Goal: Information Seeking & Learning: Learn about a topic

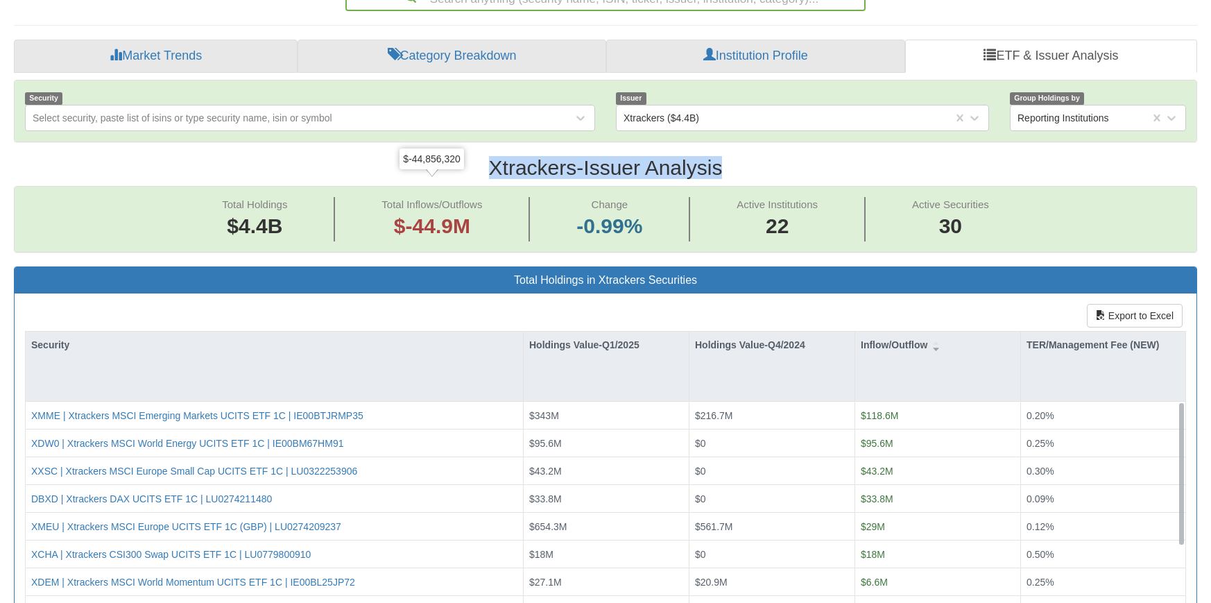
scroll to position [139, 0]
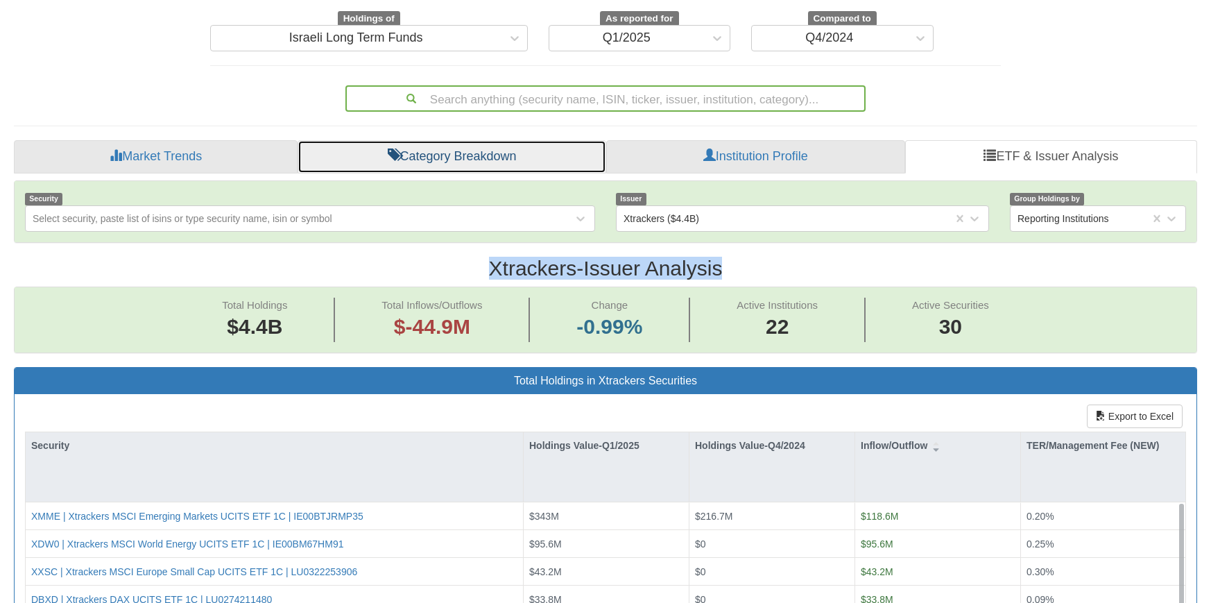
click at [482, 140] on link "Category Breakdown" at bounding box center [452, 156] width 308 height 33
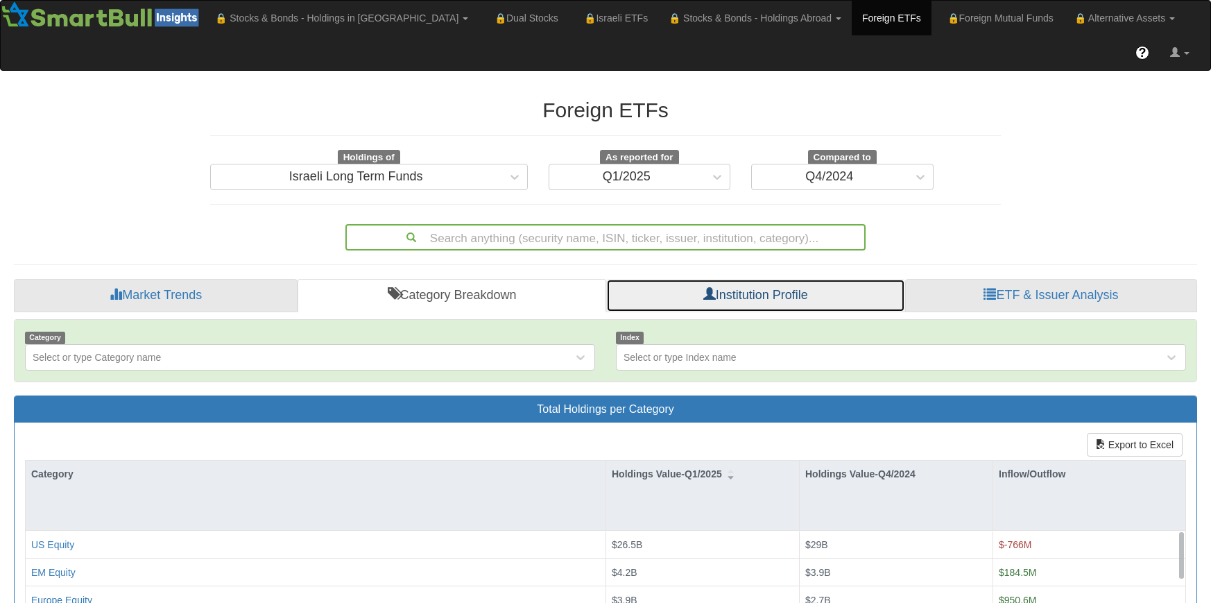
click at [785, 279] on link "Institution Profile" at bounding box center [755, 295] width 299 height 33
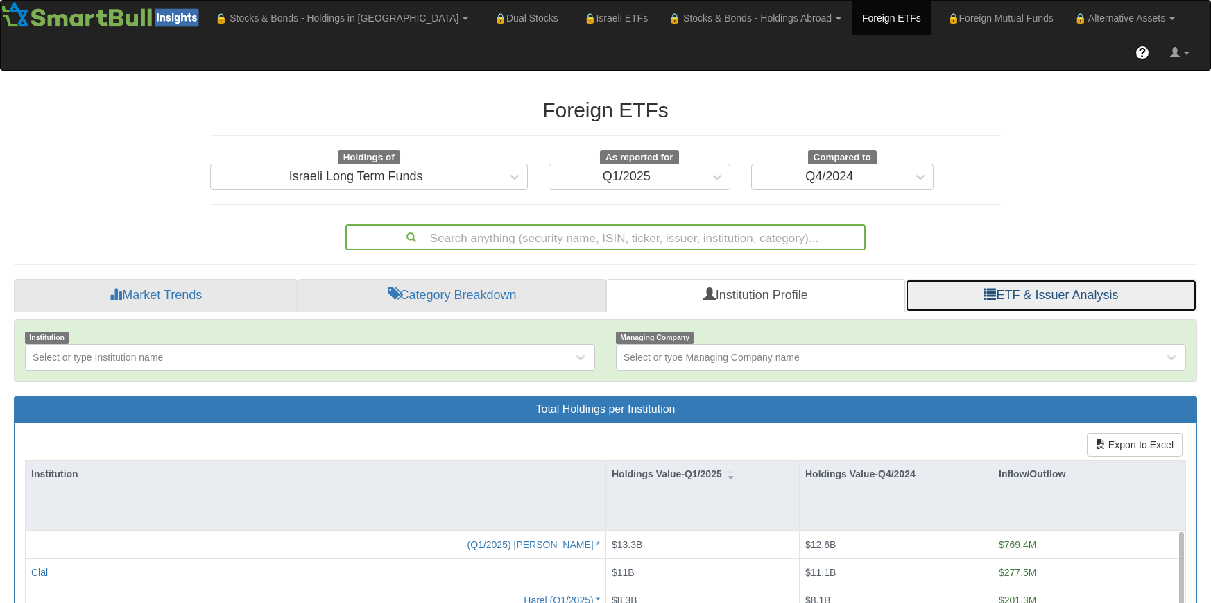
click at [1027, 279] on link "ETF & Issuer Analysis" at bounding box center [1051, 295] width 292 height 33
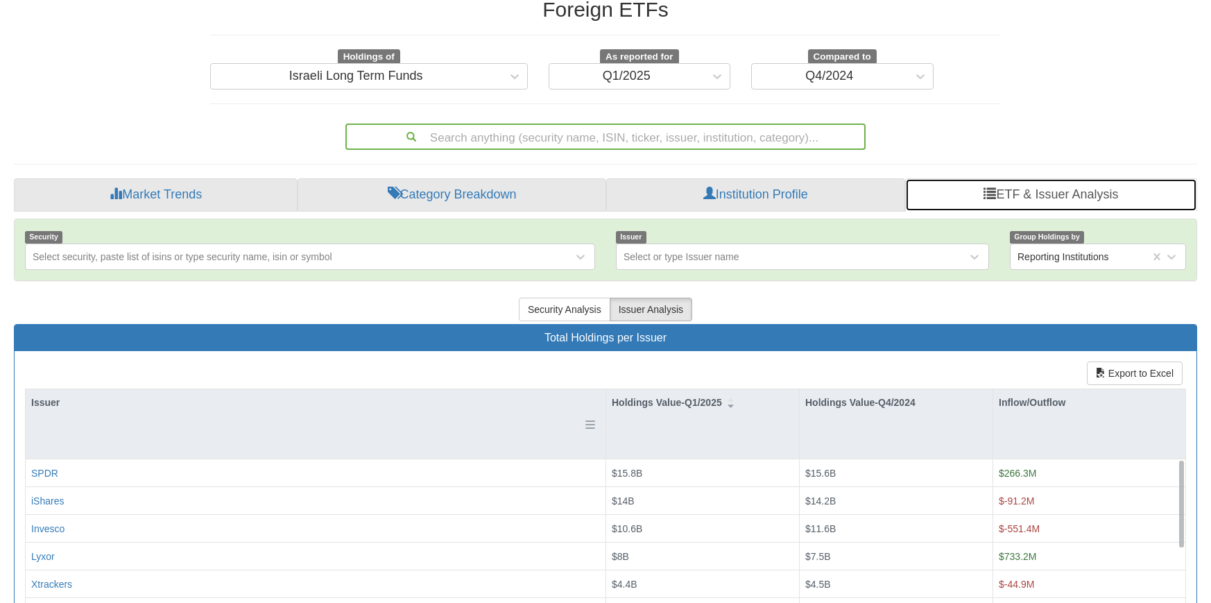
scroll to position [139, 0]
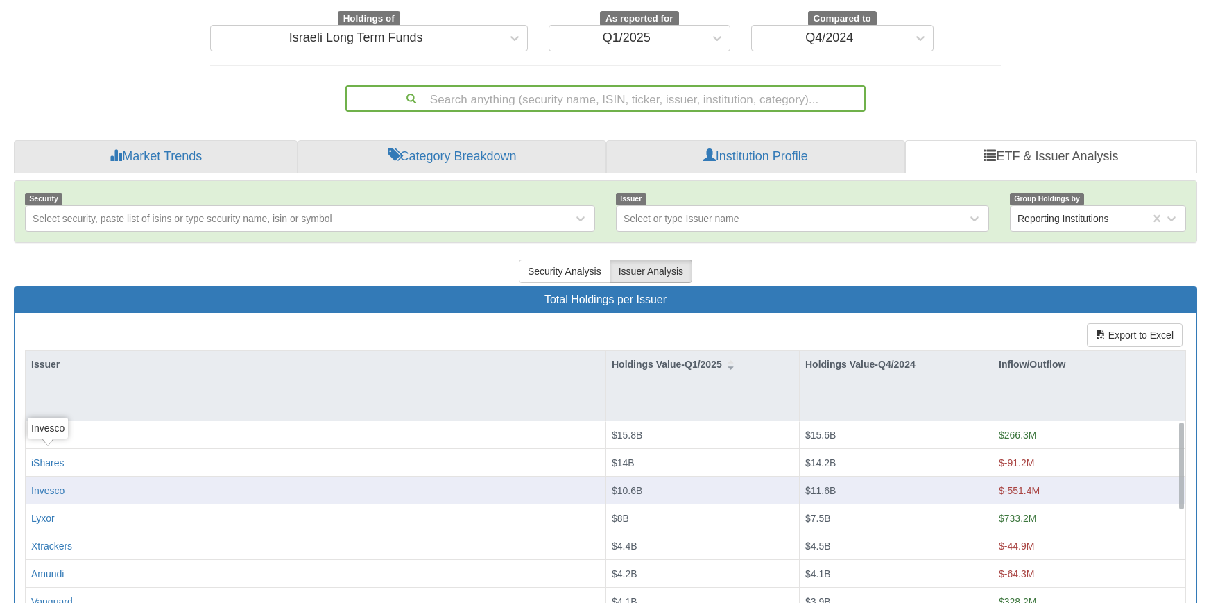
click at [59, 484] on div "Invesco" at bounding box center [47, 491] width 33 height 14
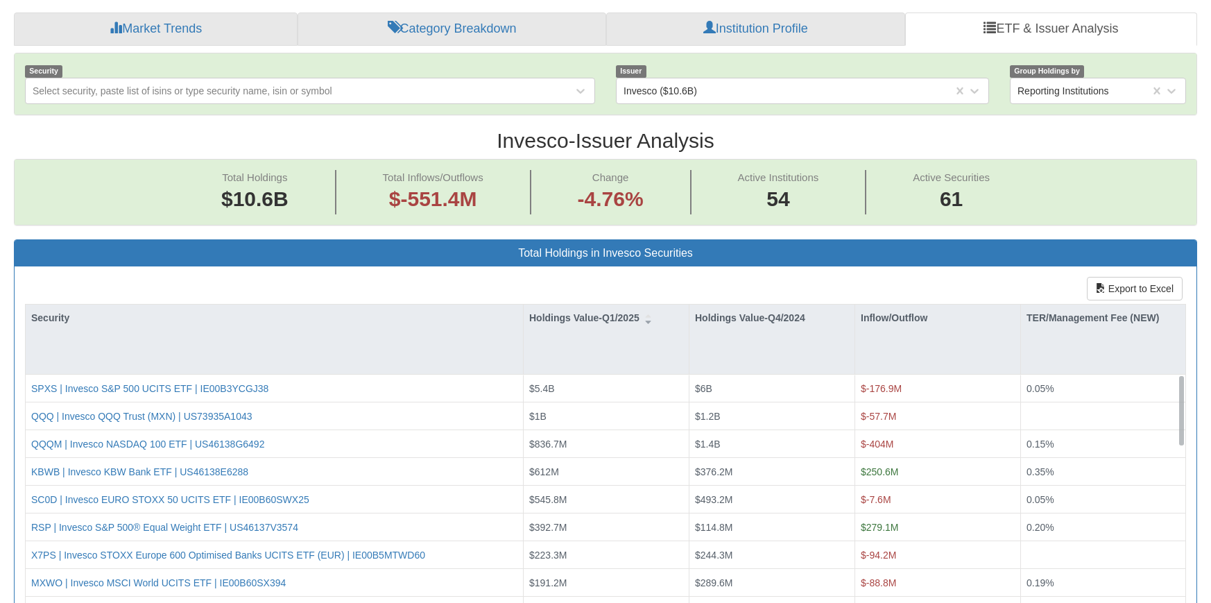
scroll to position [347, 0]
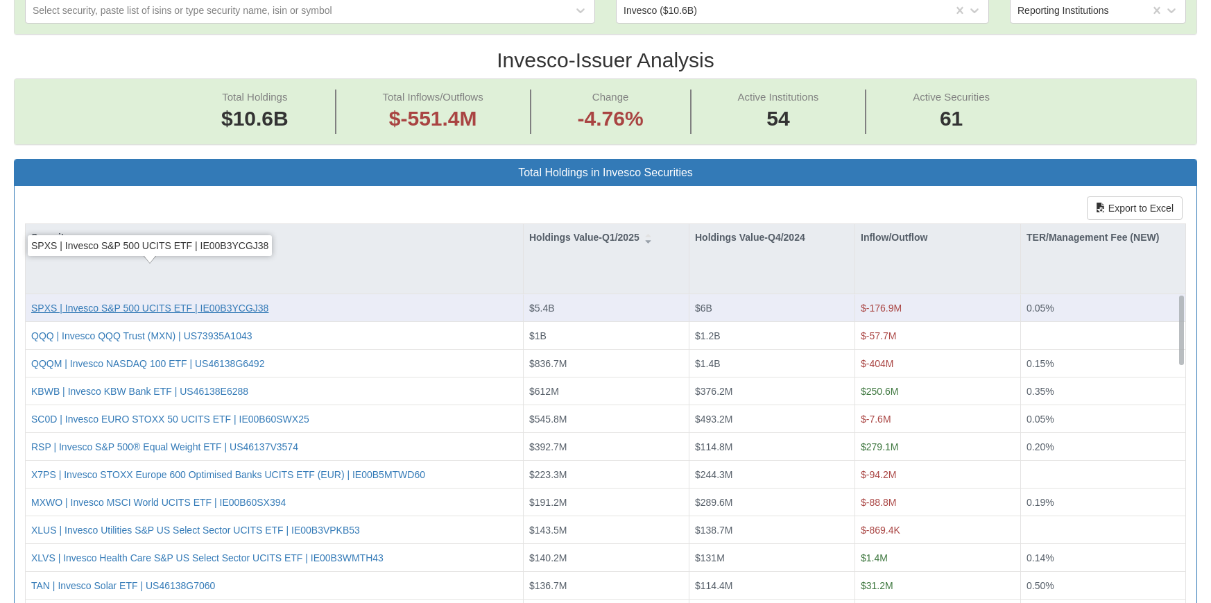
click at [196, 301] on div "SPXS | Invesco S&P 500 UCITS ETF | IE00B3YCGJ38" at bounding box center [149, 308] width 237 height 14
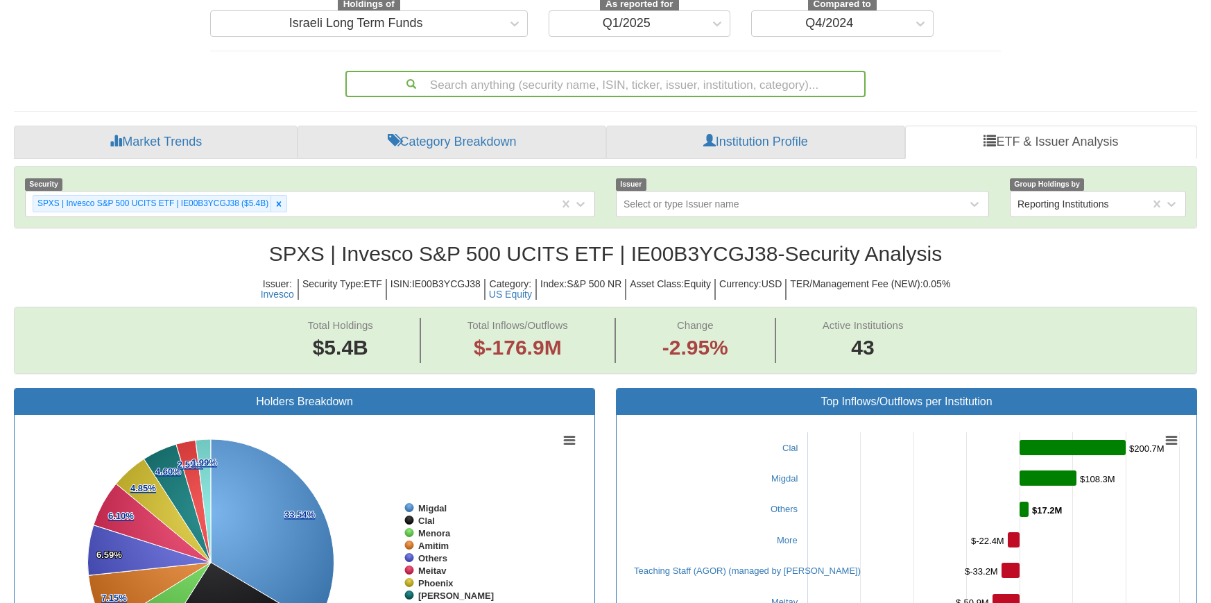
scroll to position [14, 0]
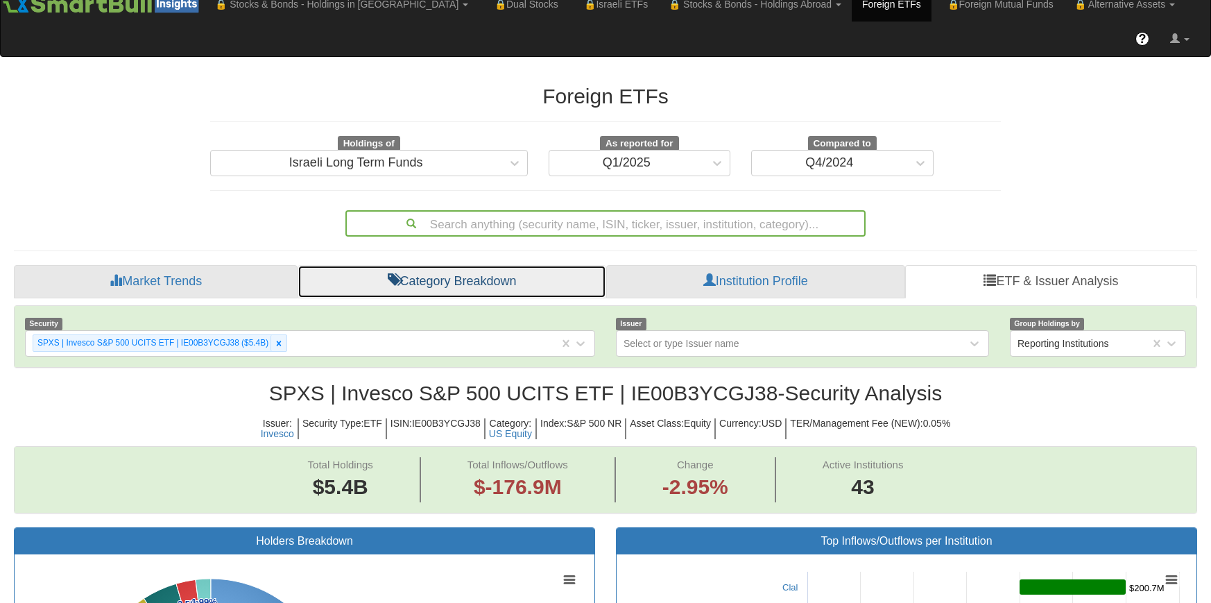
click at [455, 265] on link "Category Breakdown" at bounding box center [452, 281] width 308 height 33
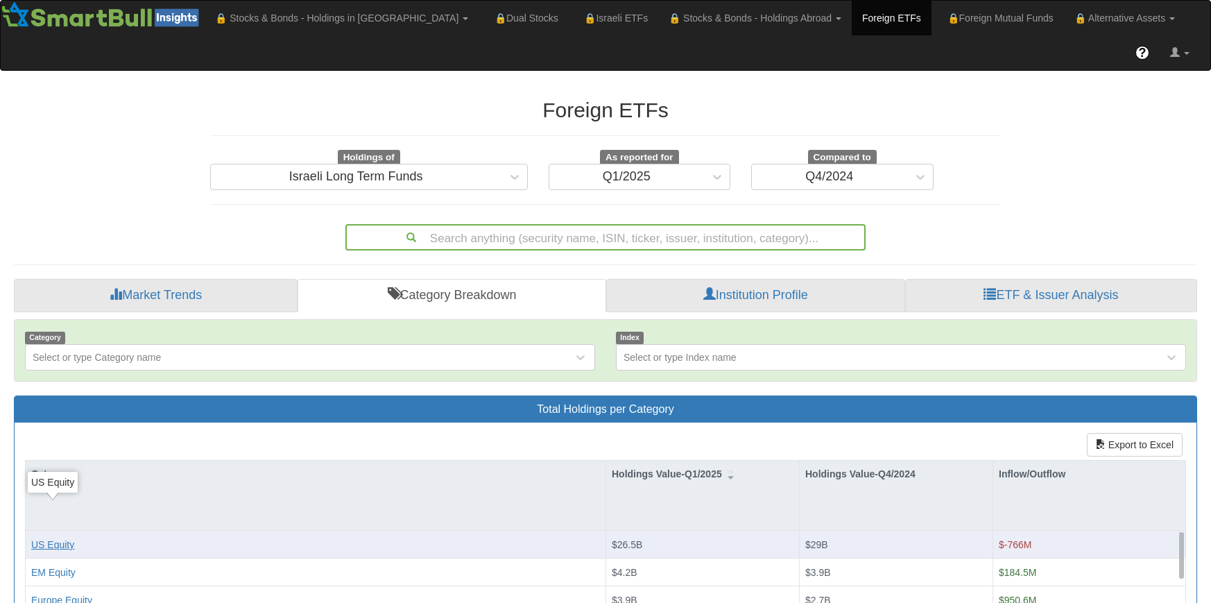
click at [60, 538] on div "US Equity" at bounding box center [52, 545] width 43 height 14
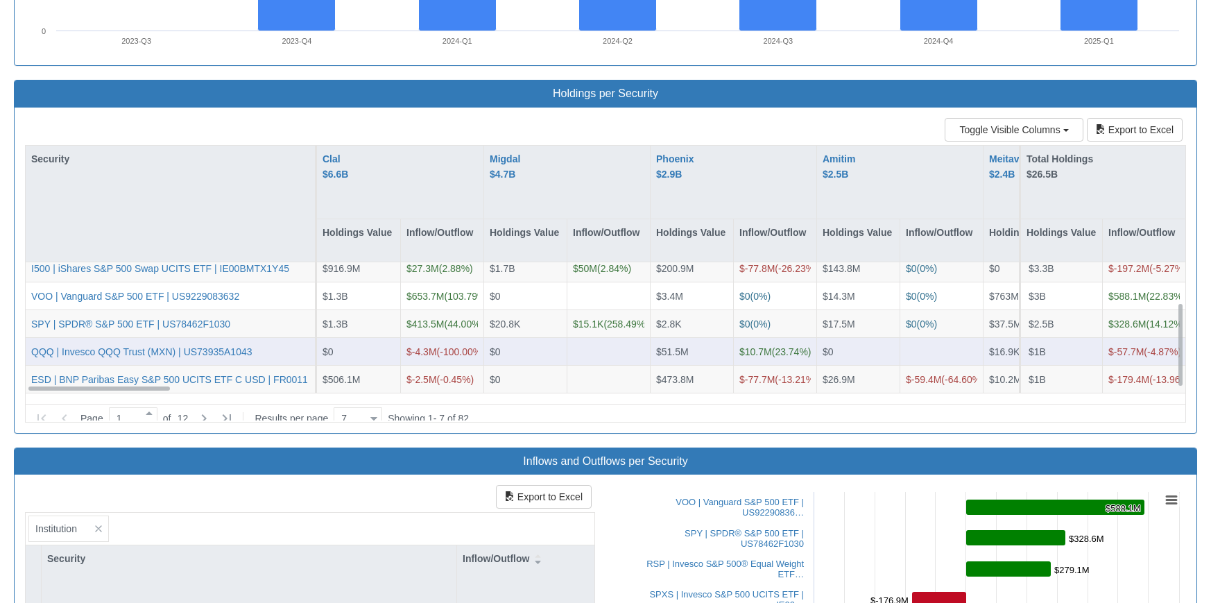
scroll to position [1110, 0]
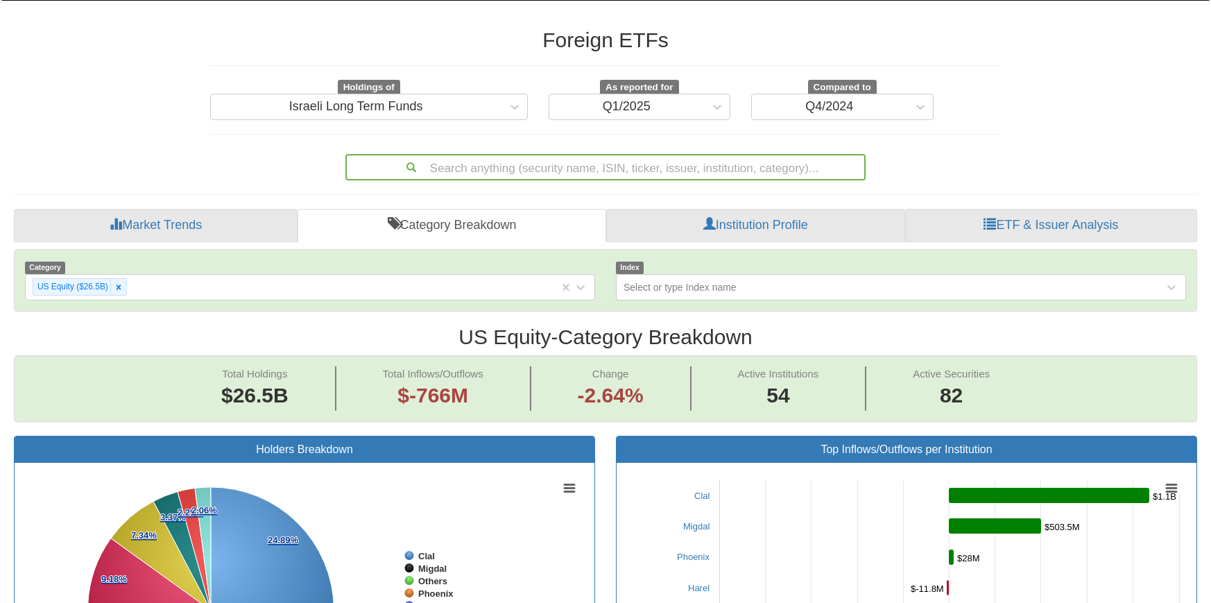
scroll to position [69, 0]
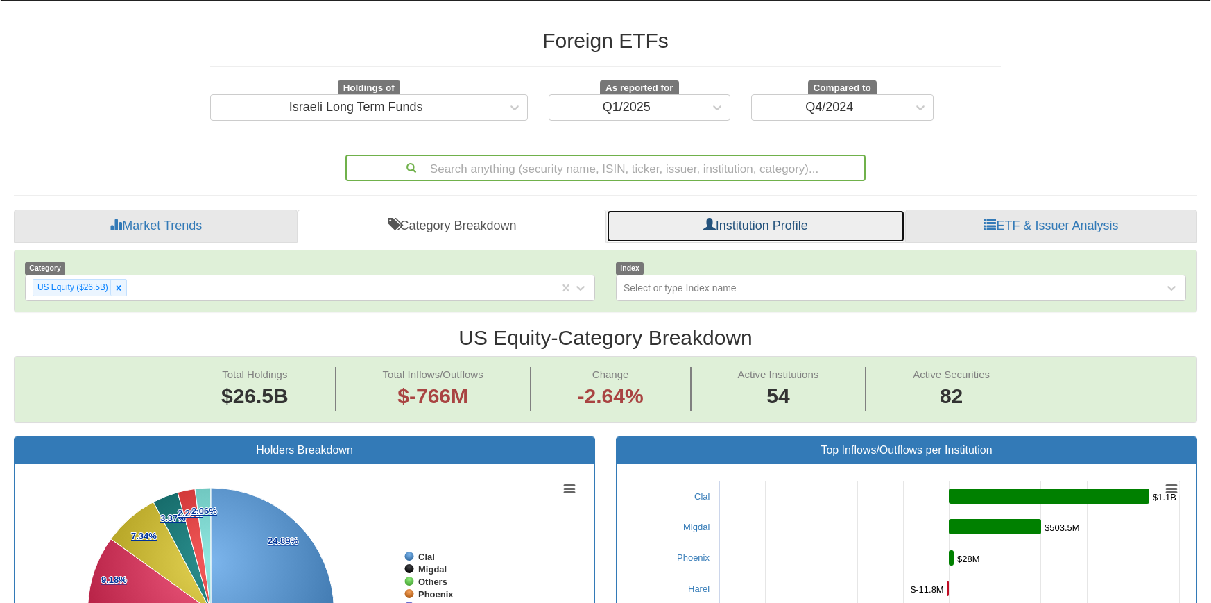
click at [787, 210] on link "Institution Profile" at bounding box center [755, 226] width 299 height 33
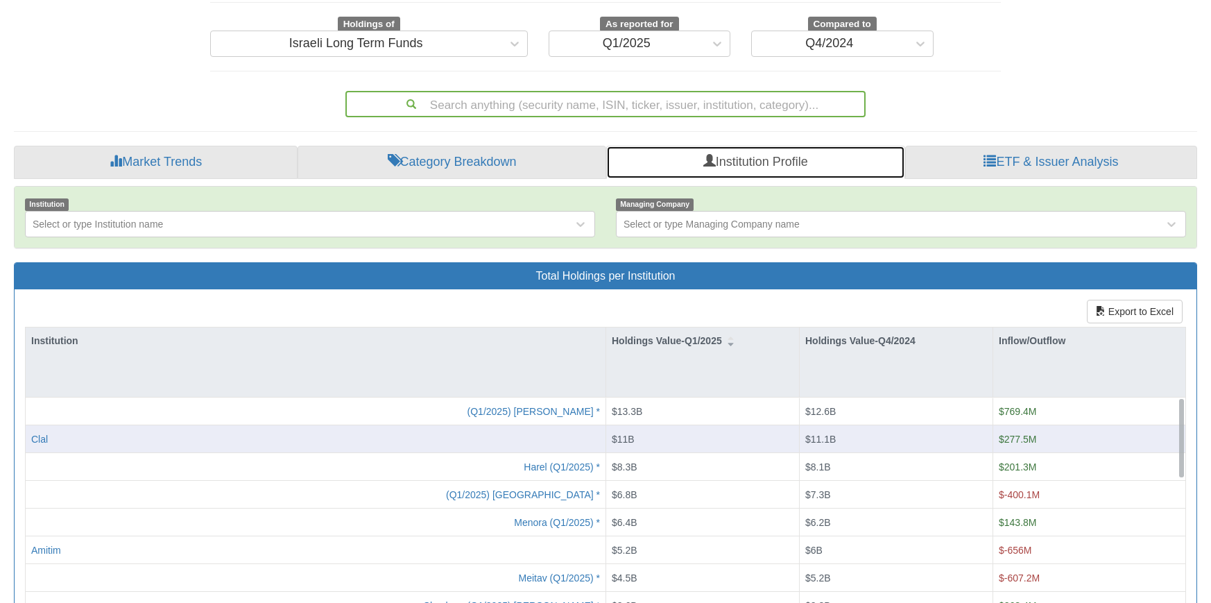
scroll to position [139, 0]
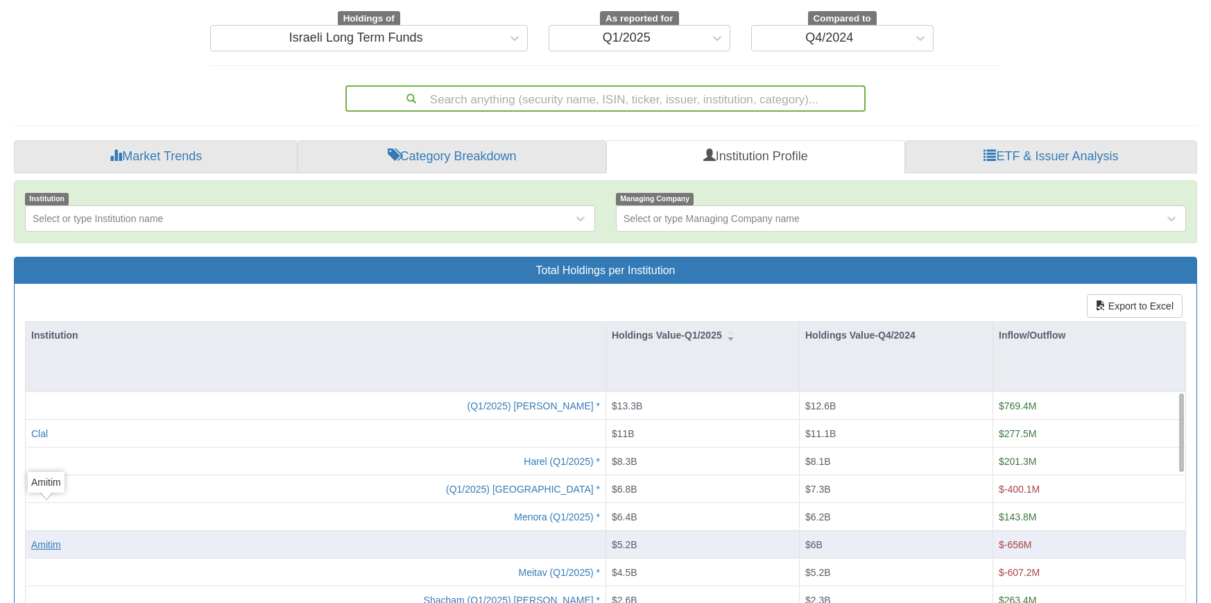
click at [53, 538] on div "Amitim" at bounding box center [46, 545] width 30 height 14
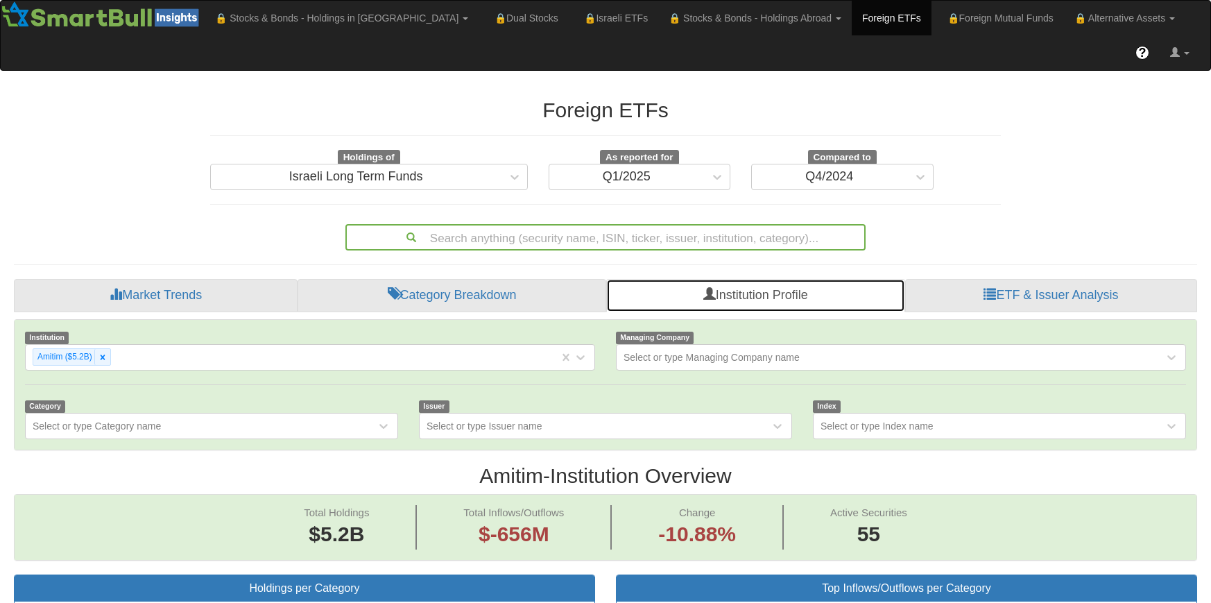
click at [774, 279] on link "Institution Profile" at bounding box center [755, 295] width 299 height 33
click at [99, 352] on icon at bounding box center [103, 357] width 10 height 10
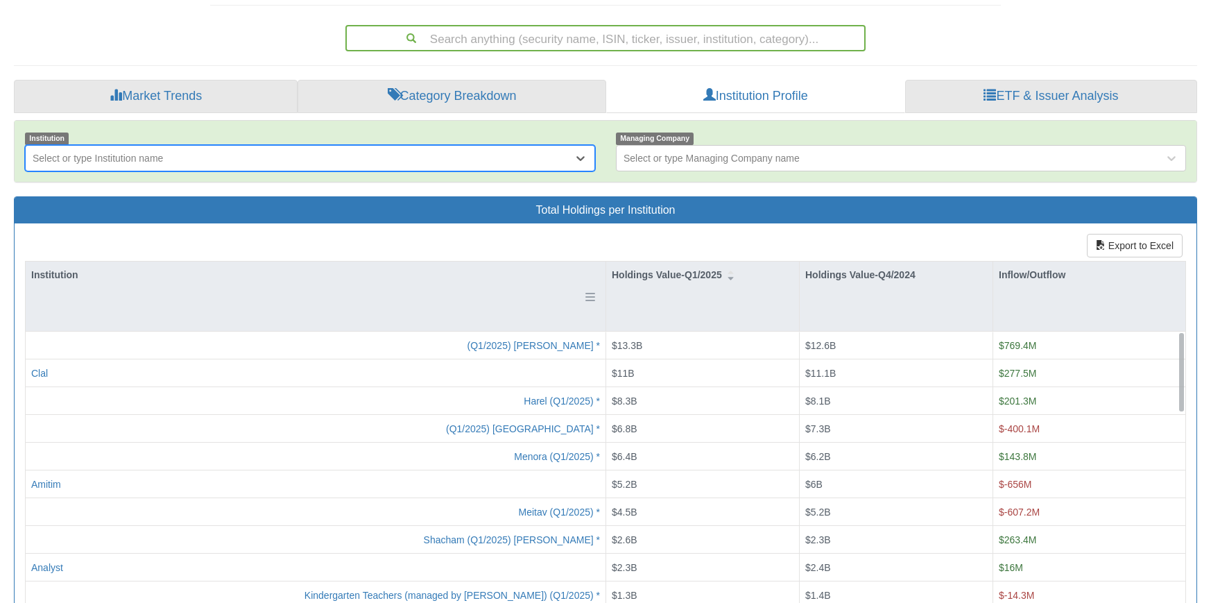
scroll to position [198, 0]
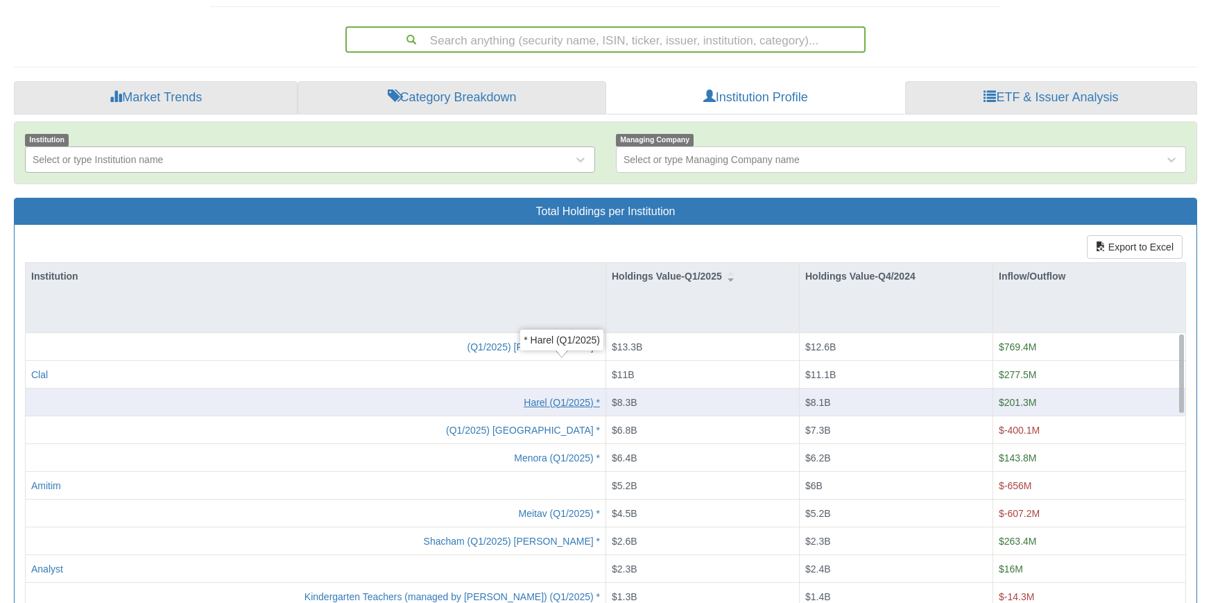
click at [541, 395] on div "* Harel (Q1/2025)" at bounding box center [562, 402] width 76 height 14
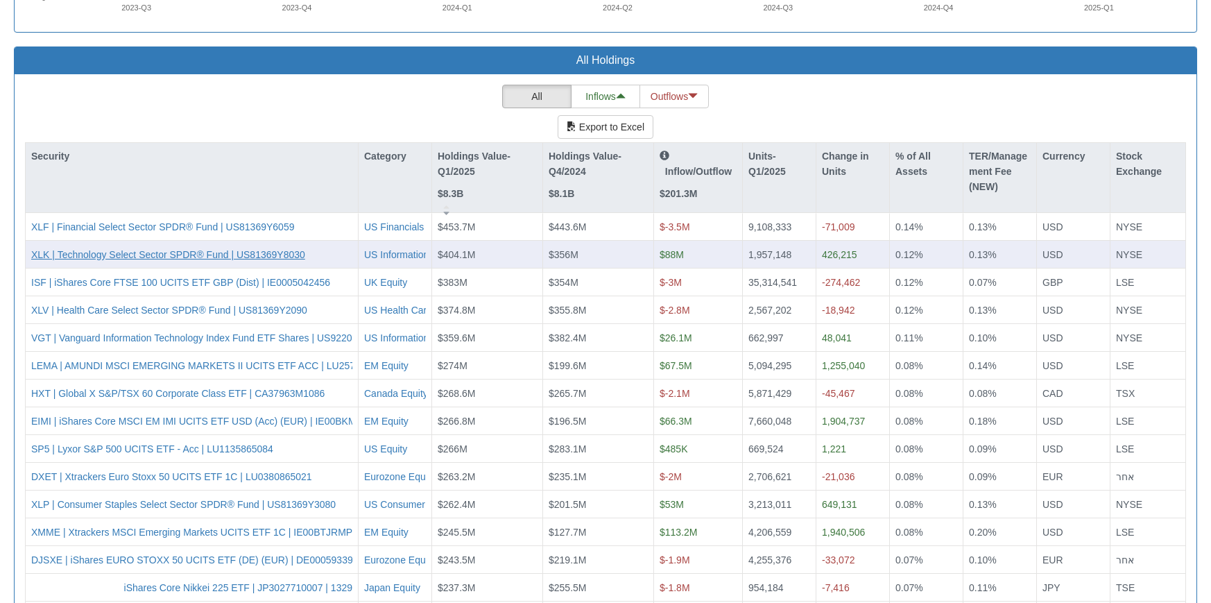
scroll to position [1234, 0]
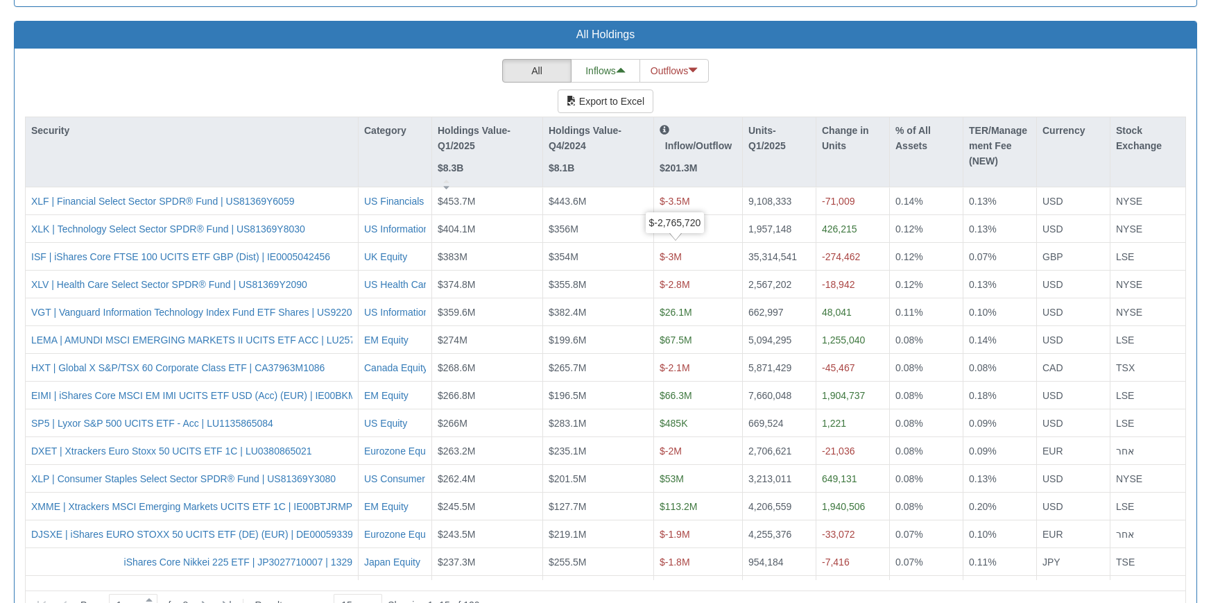
click at [336, 59] on div "All Inflows Outflows Export to Excel Security Category Holdings Value-Q1/2025 $…" at bounding box center [606, 334] width 1162 height 550
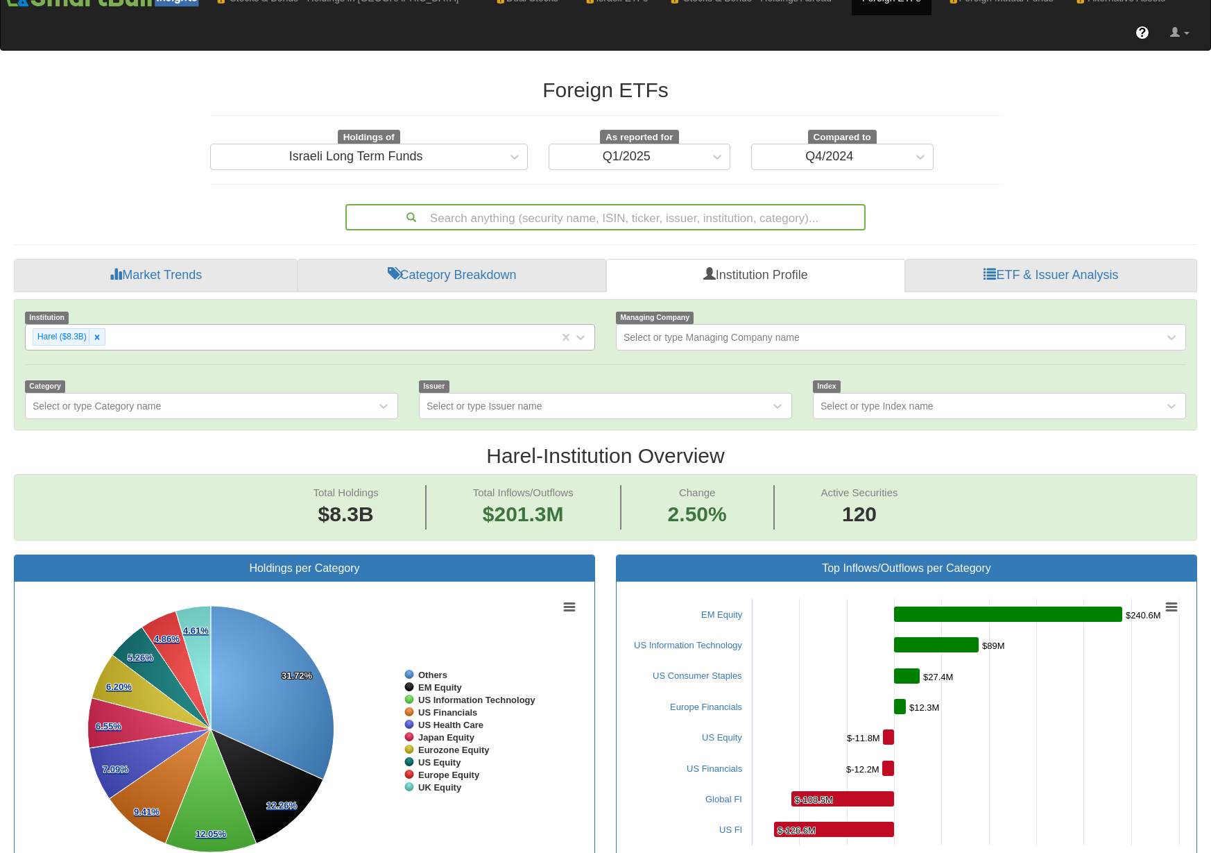
scroll to position [13, 0]
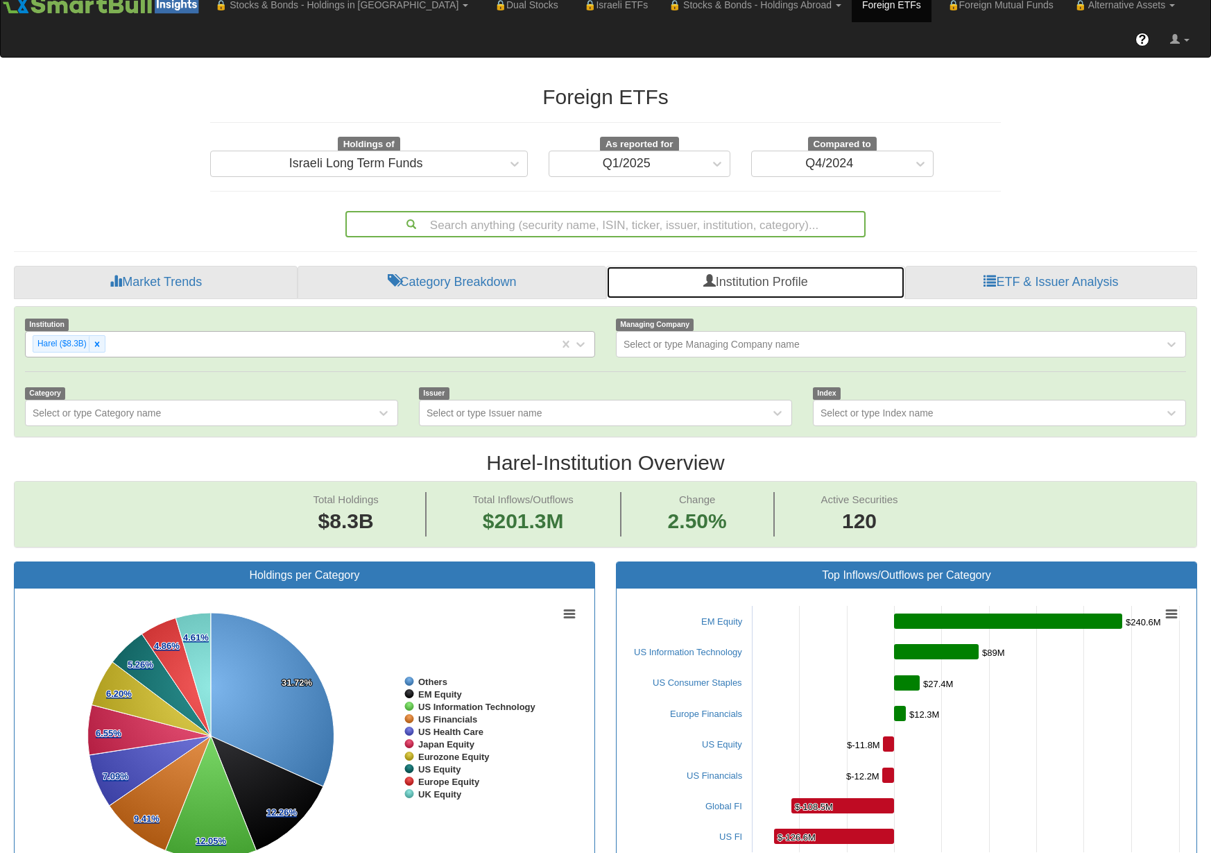
click at [746, 266] on link "Institution Profile" at bounding box center [755, 282] width 299 height 33
click at [102, 336] on div at bounding box center [97, 344] width 16 height 16
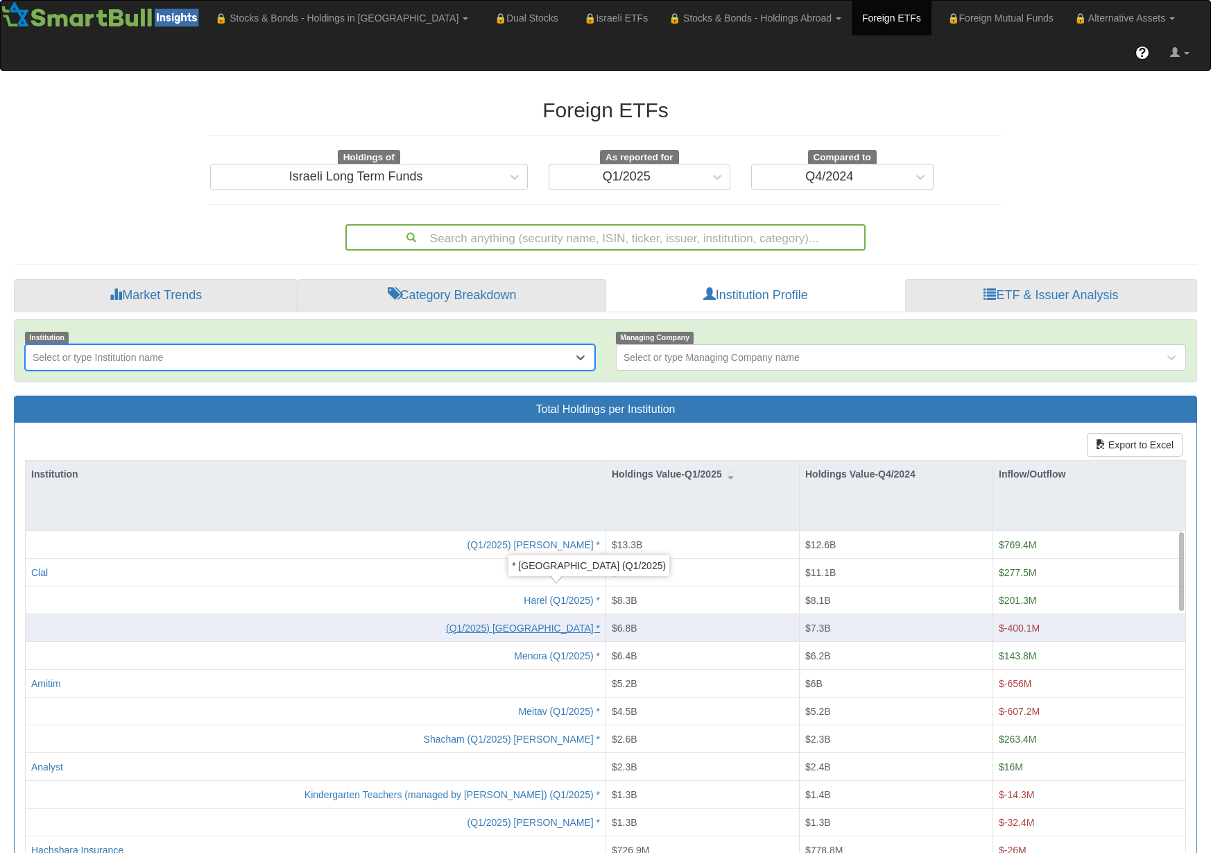
click at [534, 602] on div "* [GEOGRAPHIC_DATA] (Q1/2025)" at bounding box center [523, 628] width 154 height 14
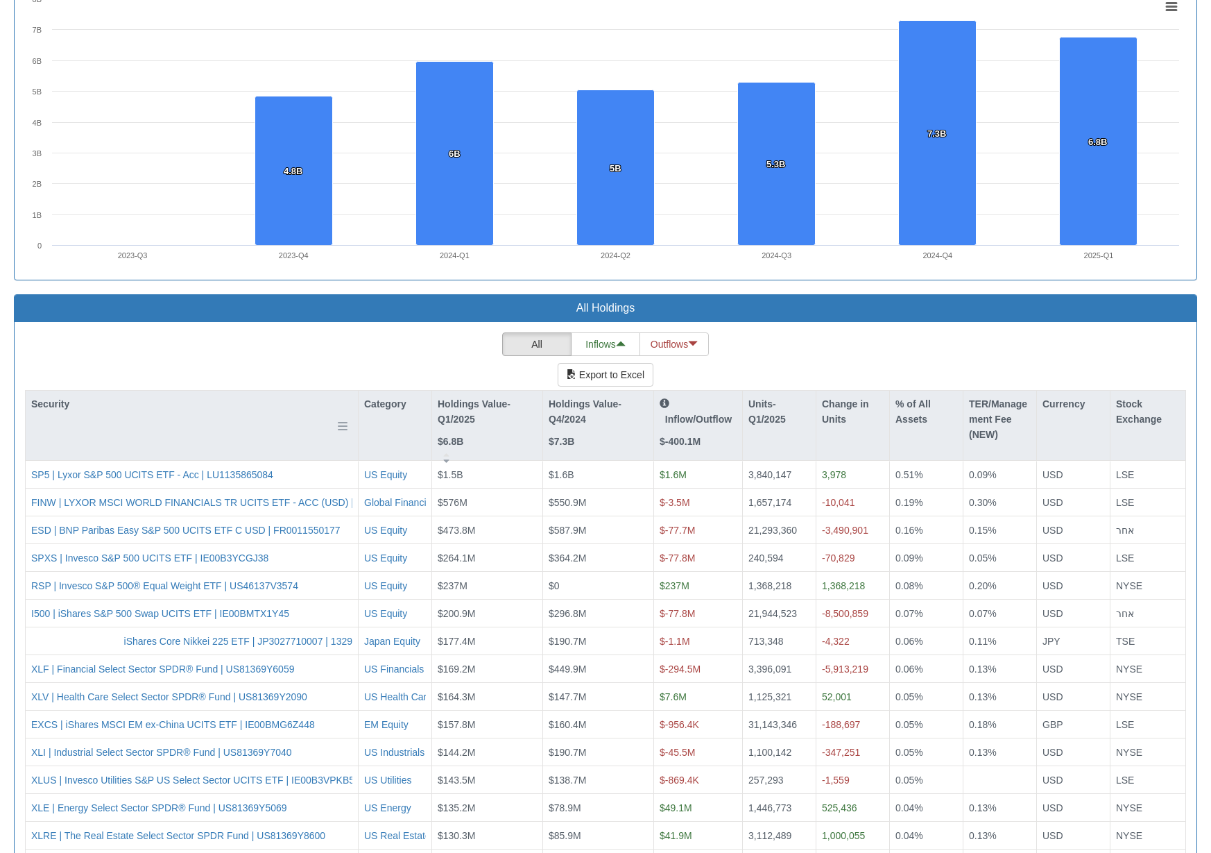
scroll to position [985, 0]
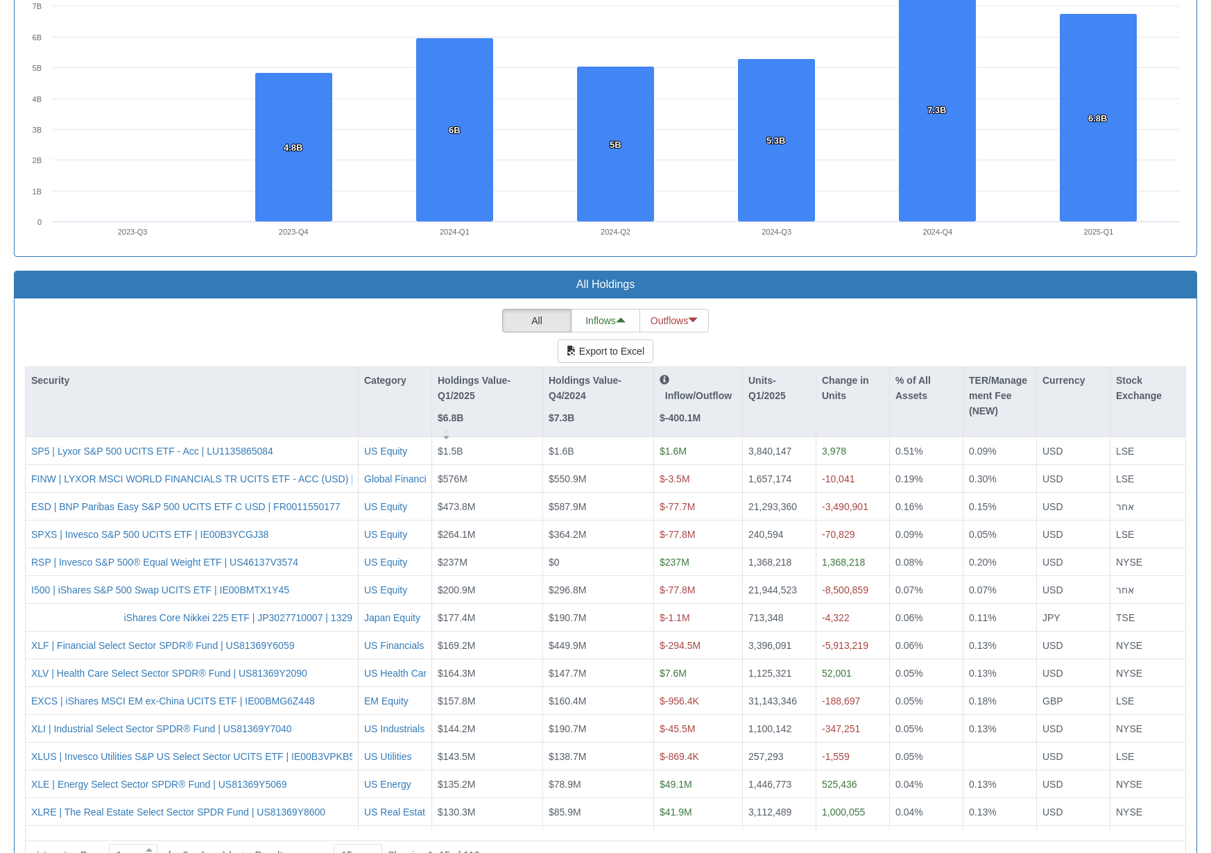
click at [155, 602] on span at bounding box center [149, 860] width 15 height 10
click at [153, 602] on span at bounding box center [149, 860] width 15 height 10
click at [377, 602] on div at bounding box center [374, 855] width 7 height 19
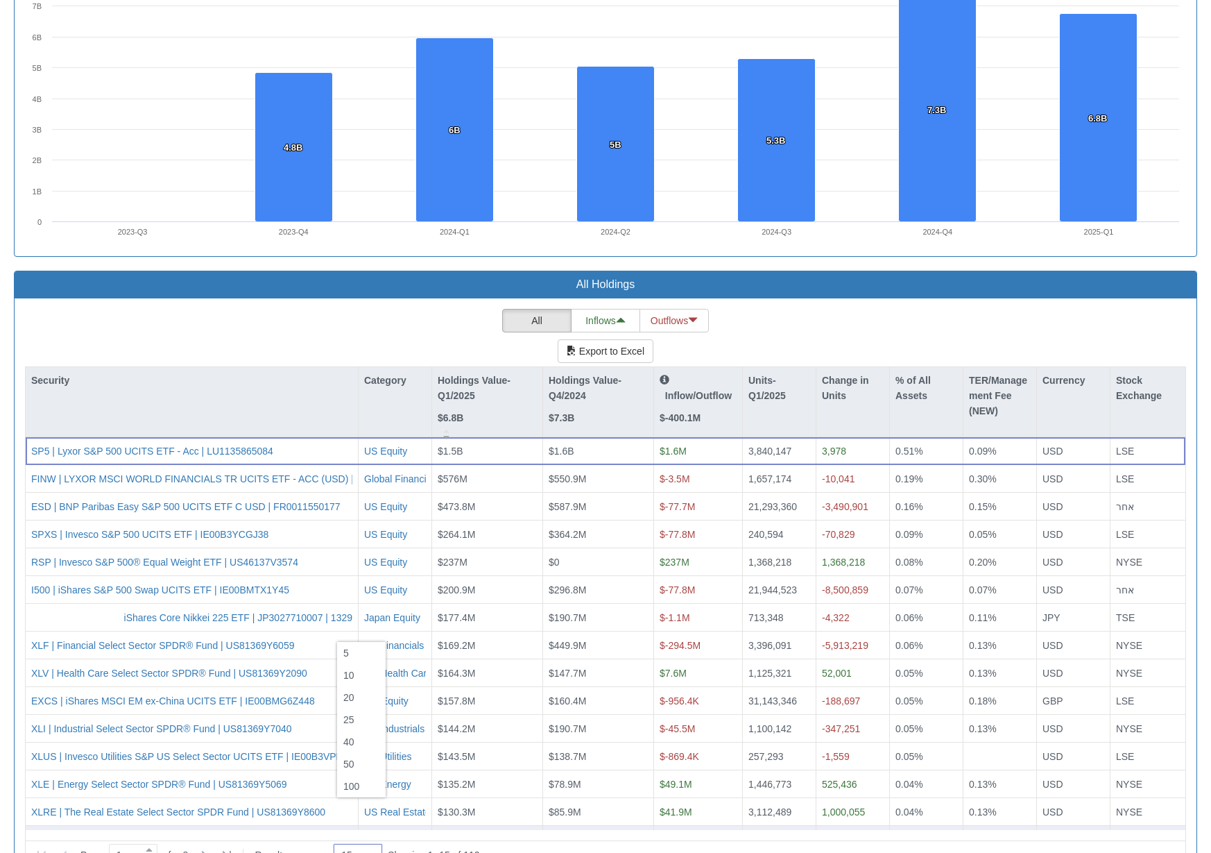
click at [359, 602] on div "100" at bounding box center [361, 786] width 49 height 22
type input "100"
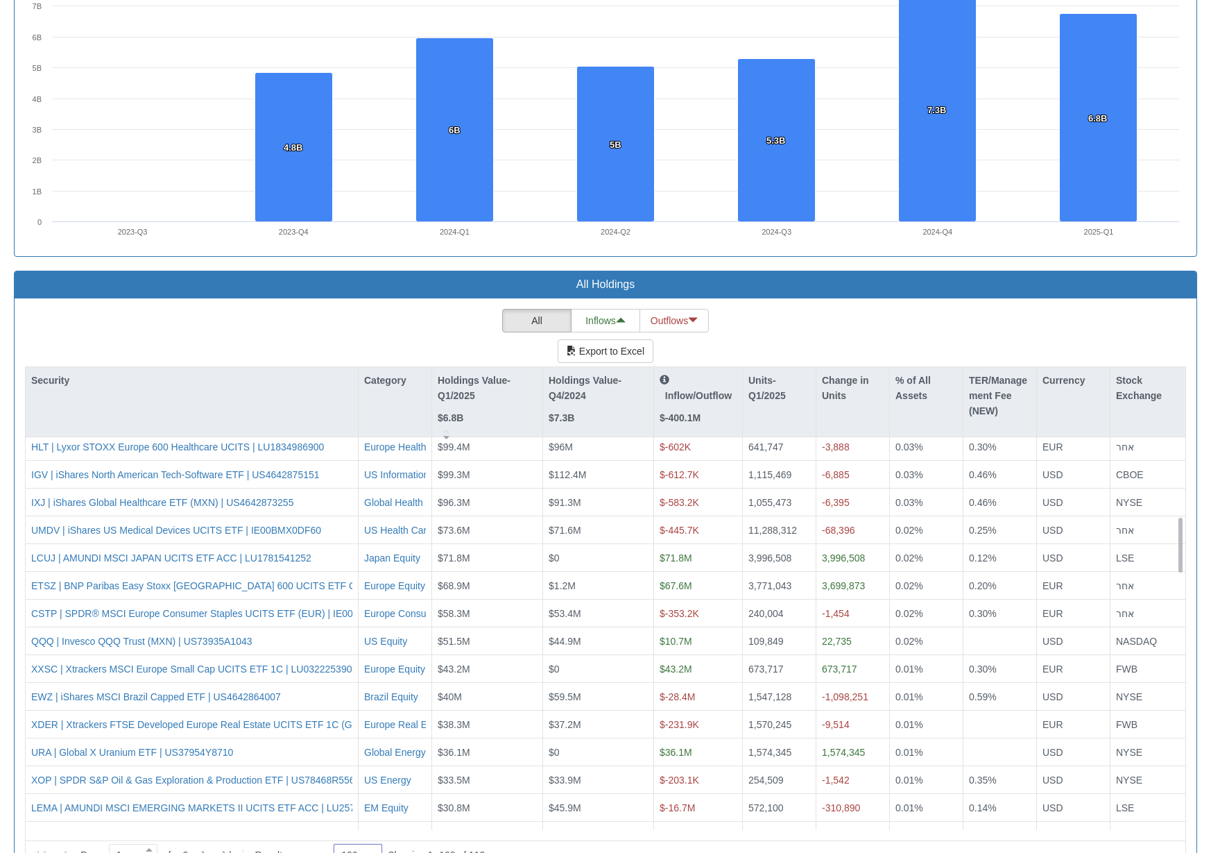
scroll to position [624, 0]
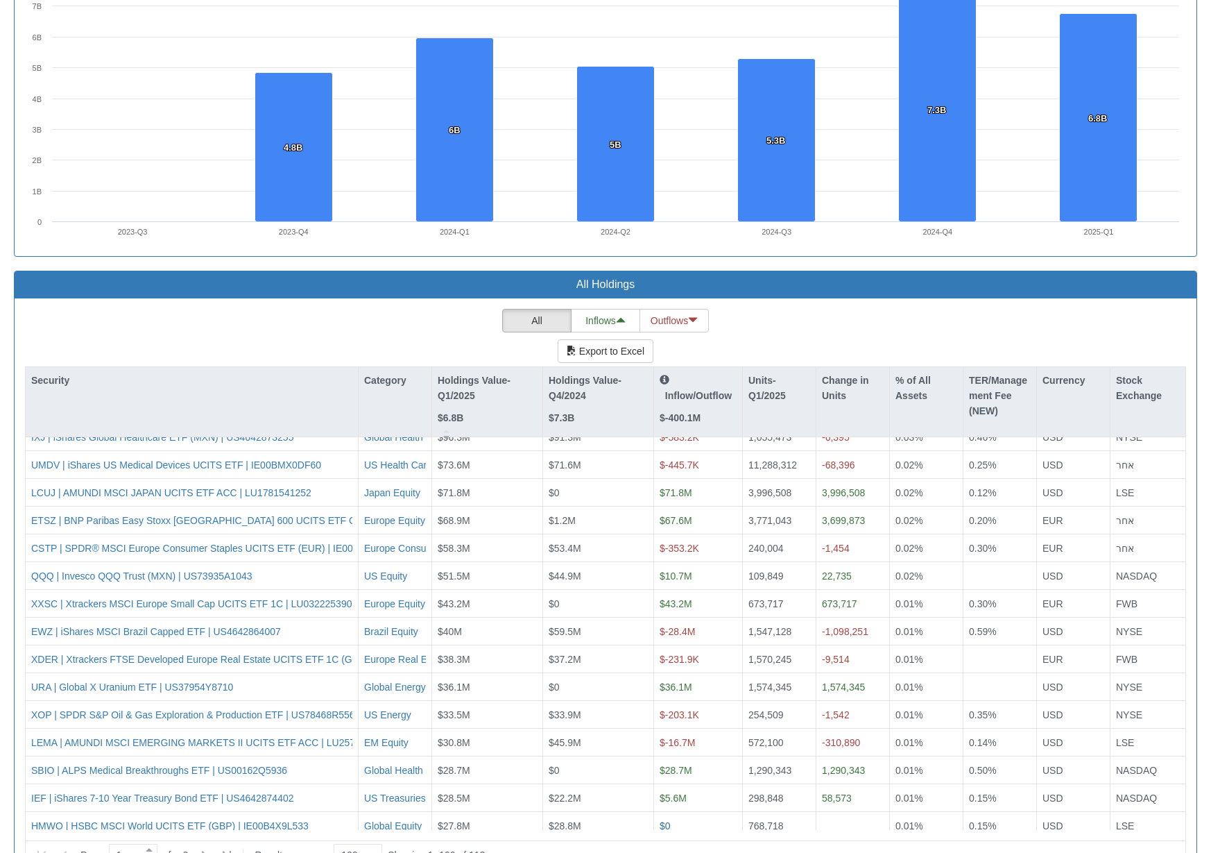
click at [375, 309] on div "All Inflows Outflows Export to Excel Security Category Holdings Value-Q1/2025 $…" at bounding box center [606, 584] width 1162 height 550
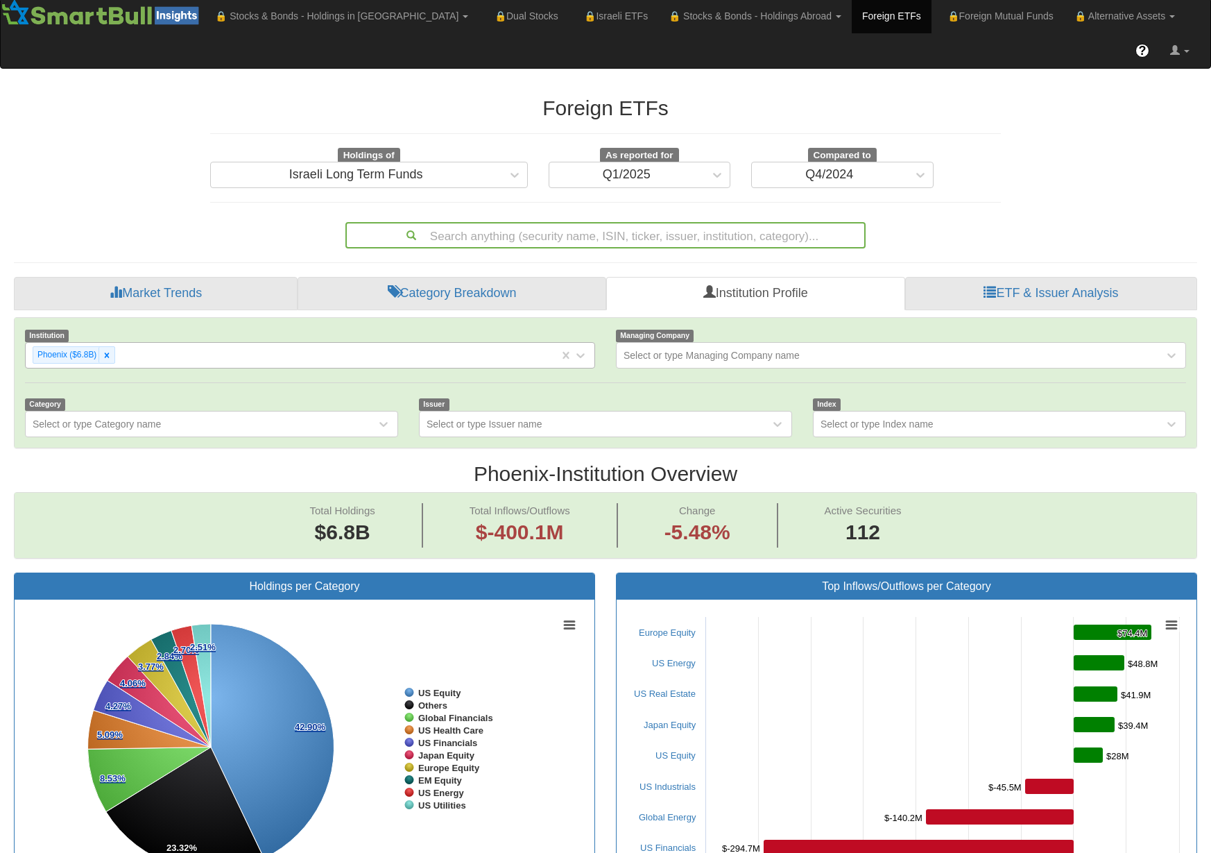
scroll to position [0, 0]
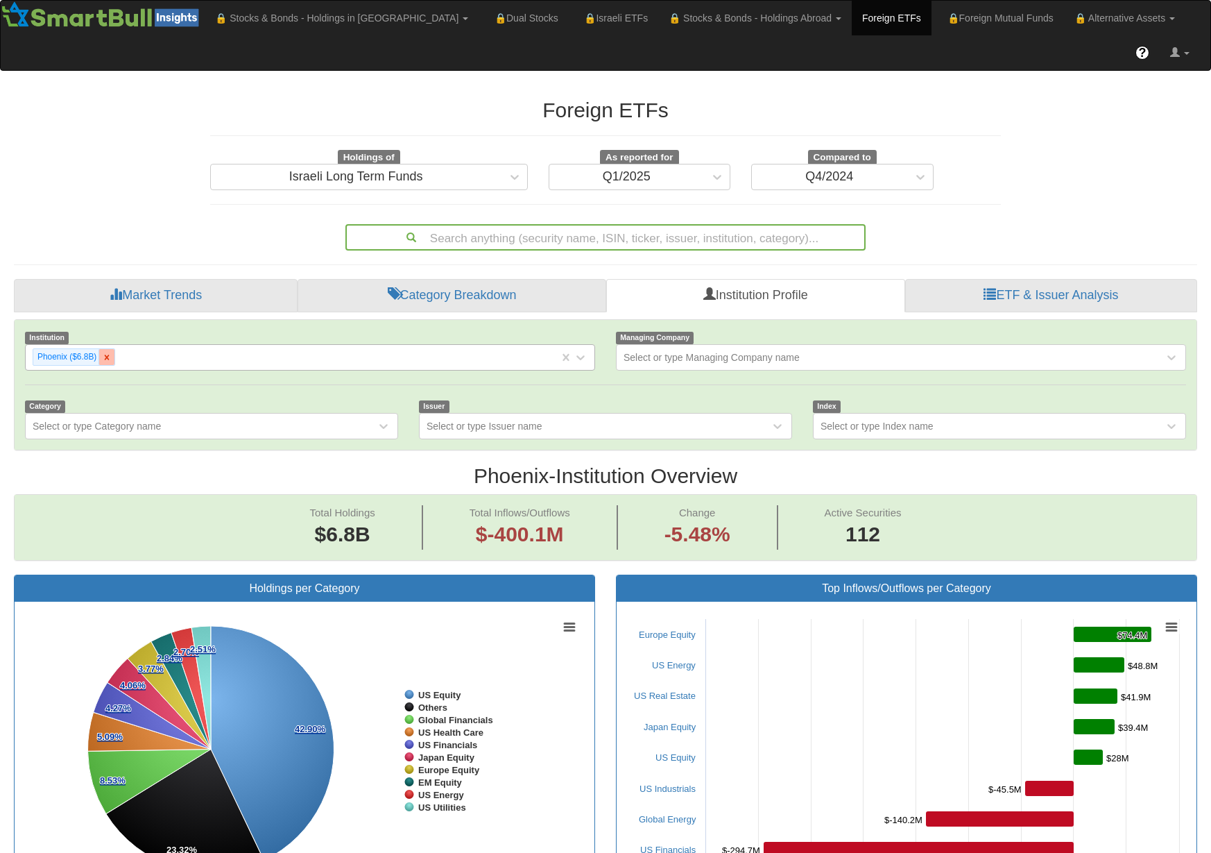
click at [106, 352] on icon at bounding box center [107, 357] width 10 height 10
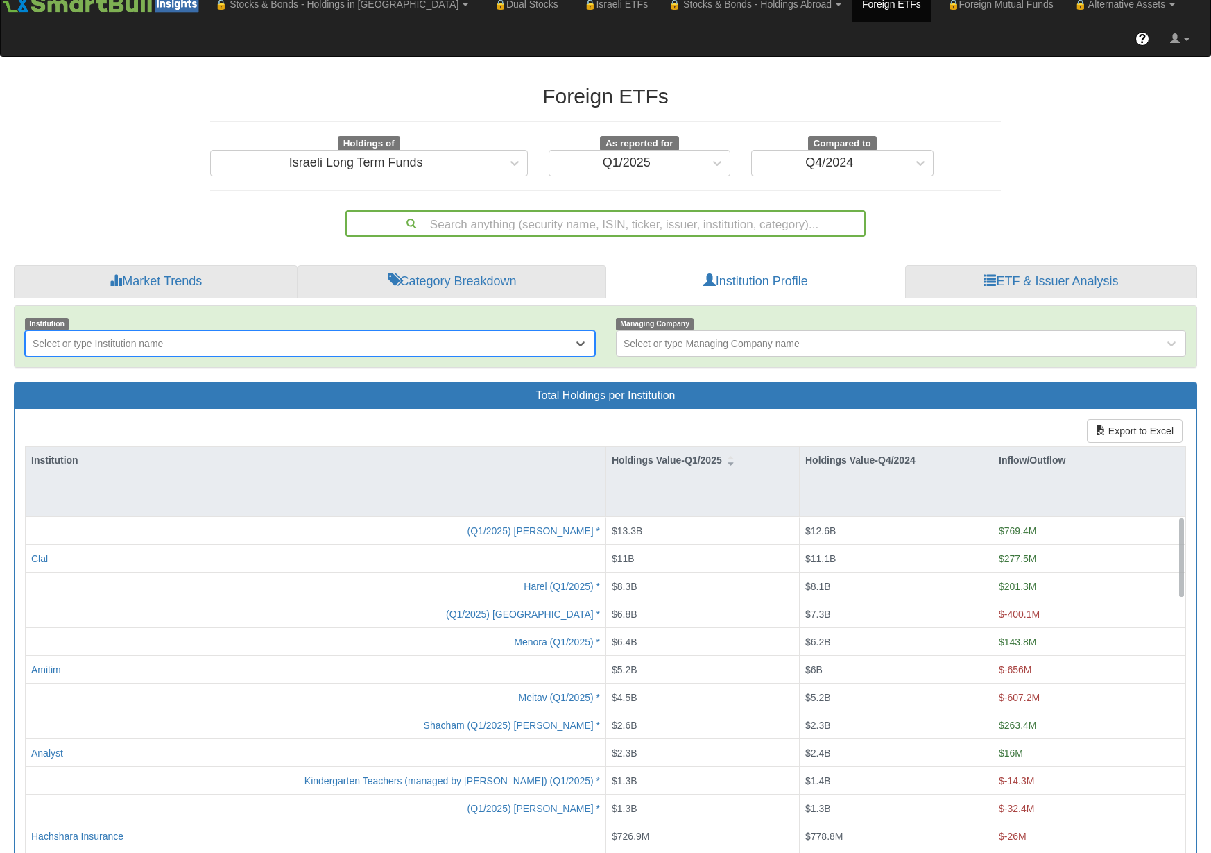
scroll to position [17, 0]
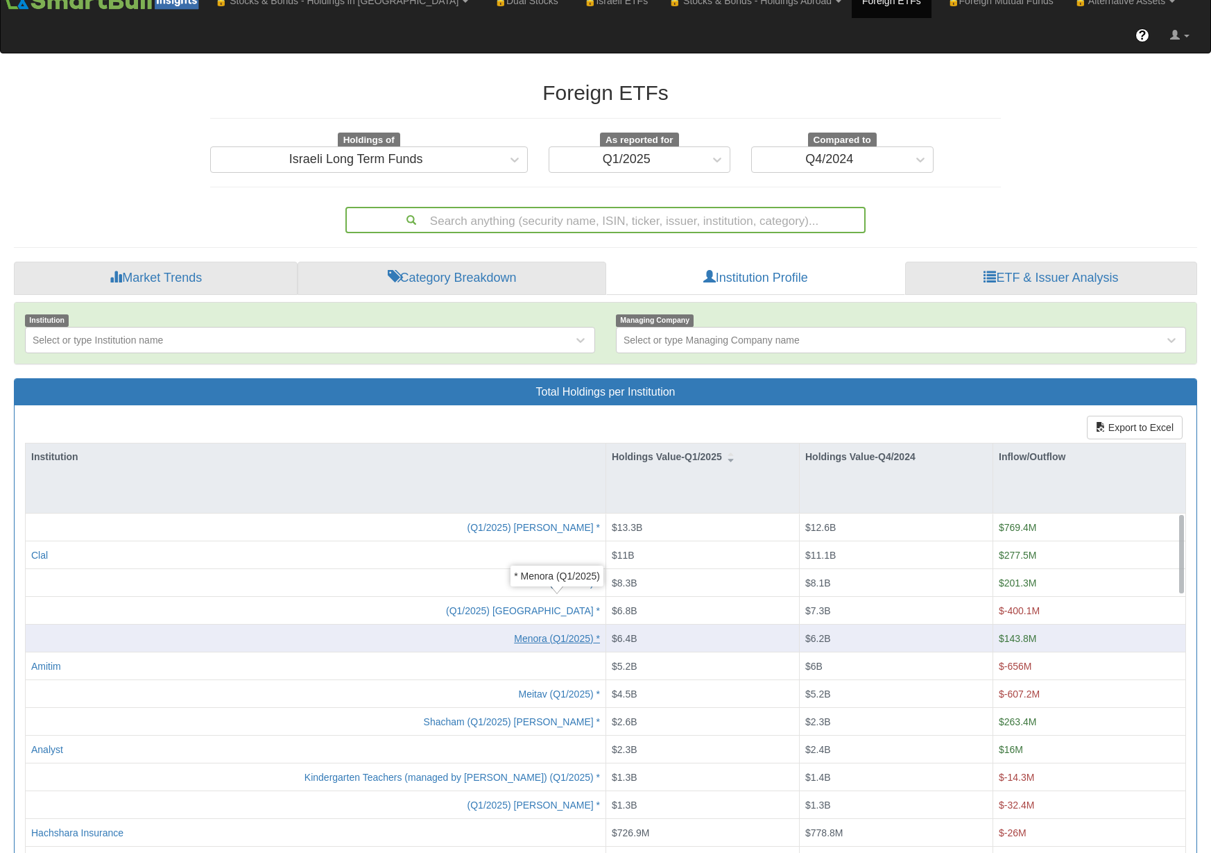
click at [529, 602] on div "* Menora (Q1/2025)" at bounding box center [557, 638] width 86 height 14
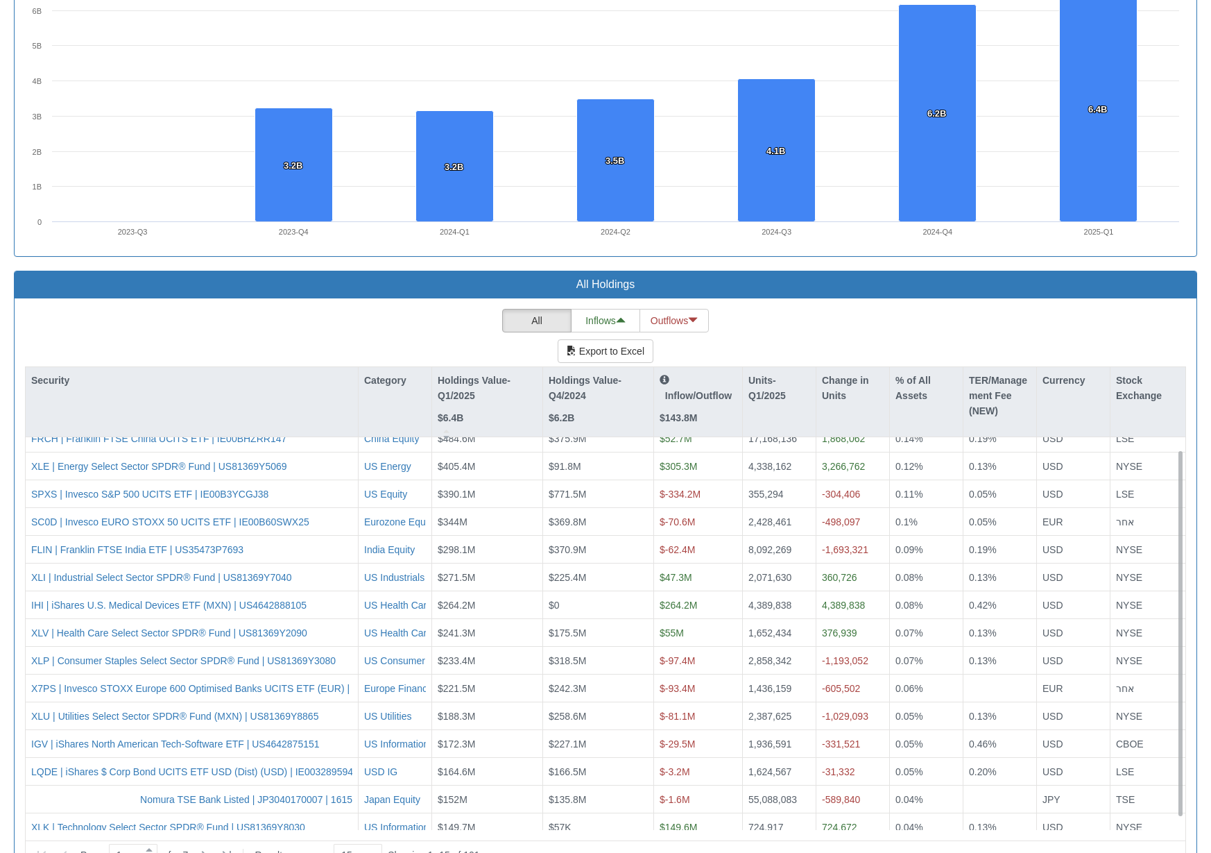
scroll to position [24, 0]
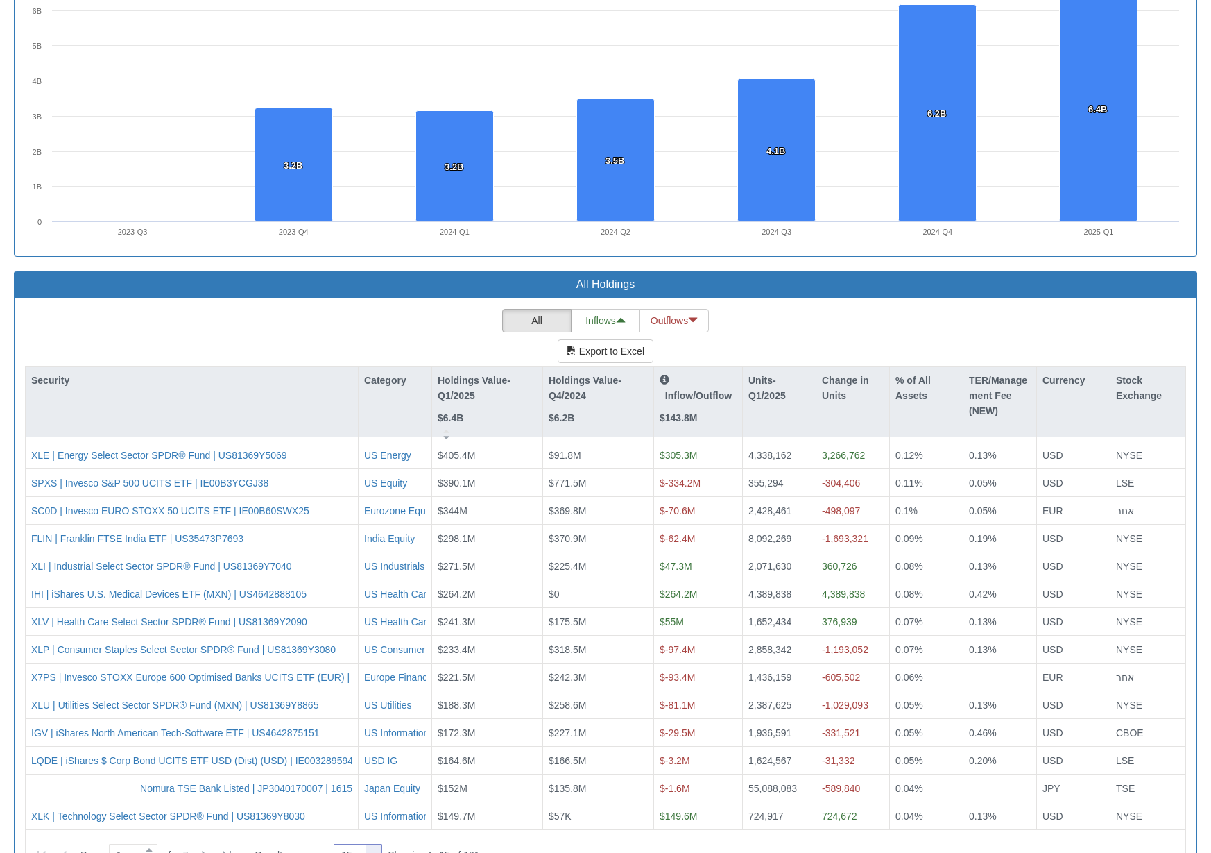
click at [377, 602] on div at bounding box center [374, 855] width 7 height 19
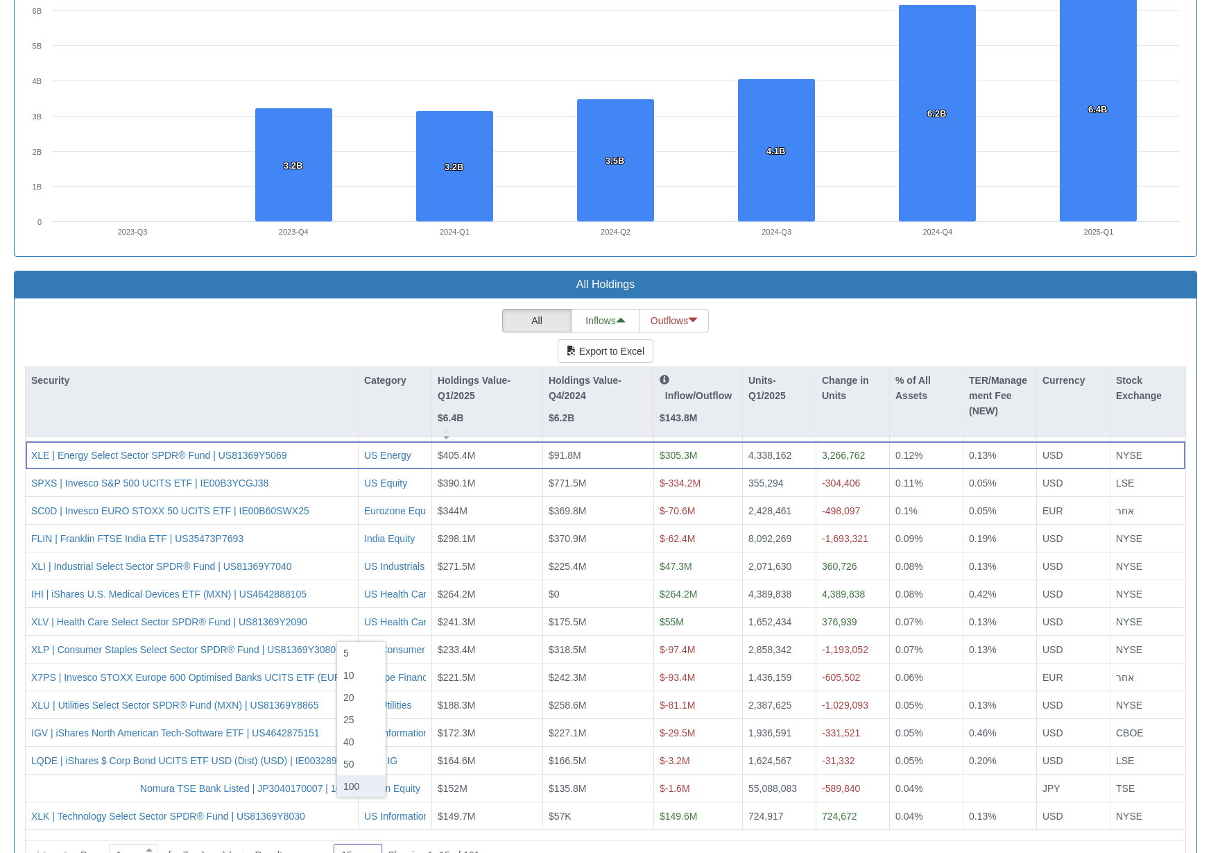
click at [362, 602] on div "100" at bounding box center [361, 786] width 49 height 22
type input "100"
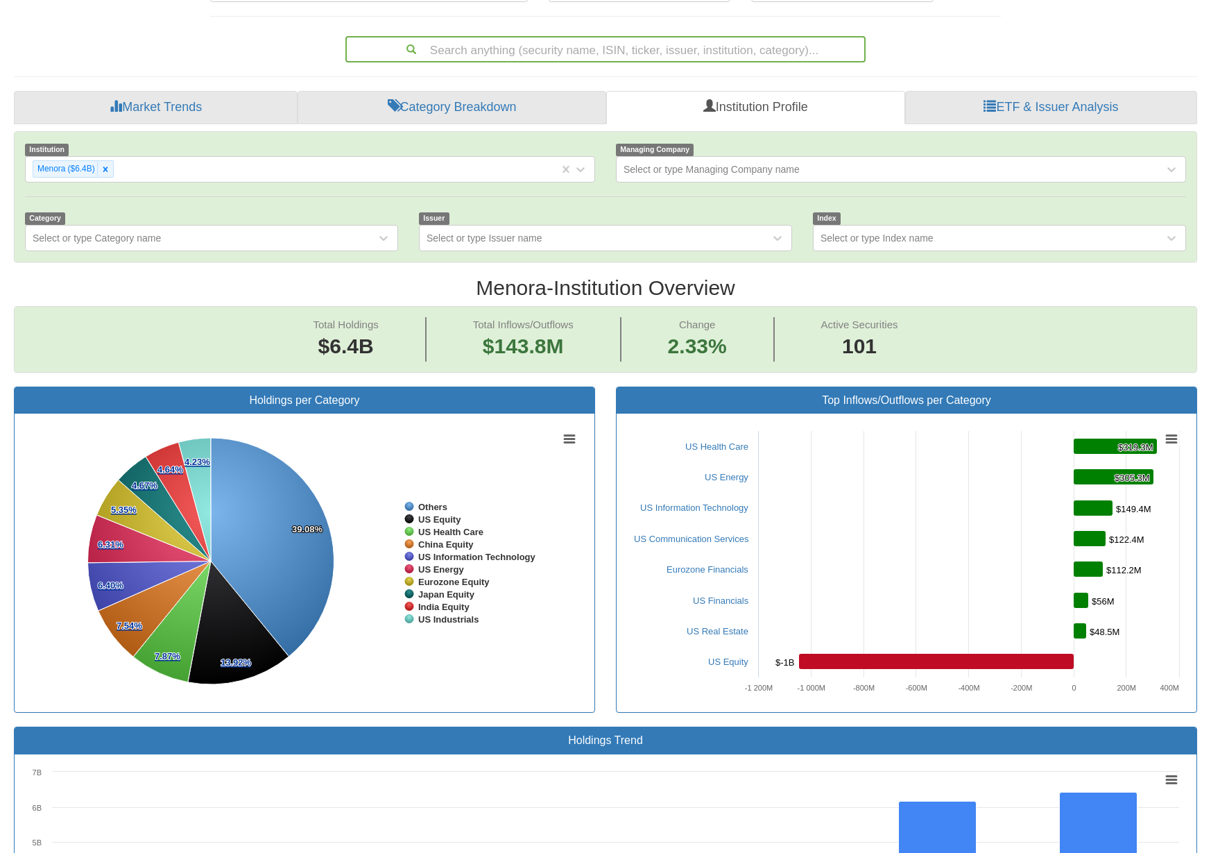
scroll to position [152, 0]
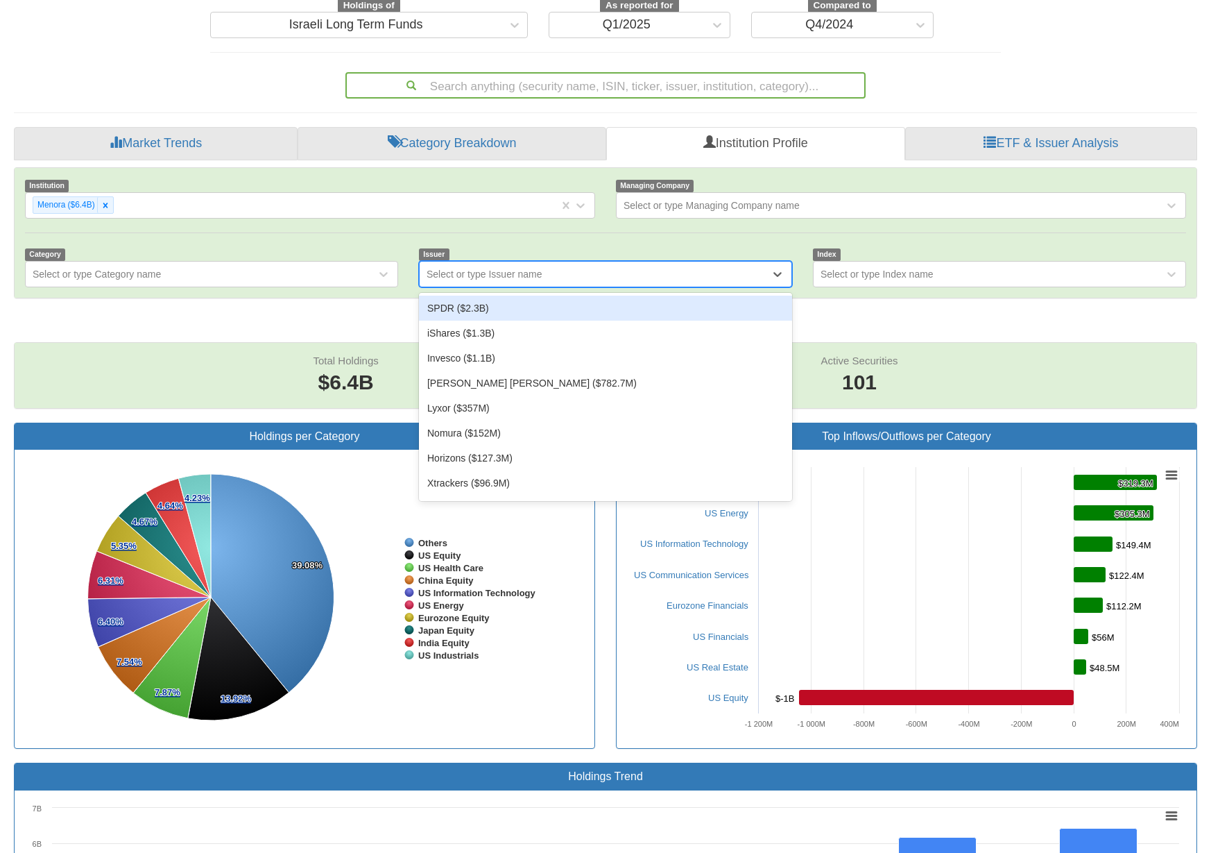
click at [480, 267] on div "Select or type Issuer name" at bounding box center [485, 274] width 116 height 14
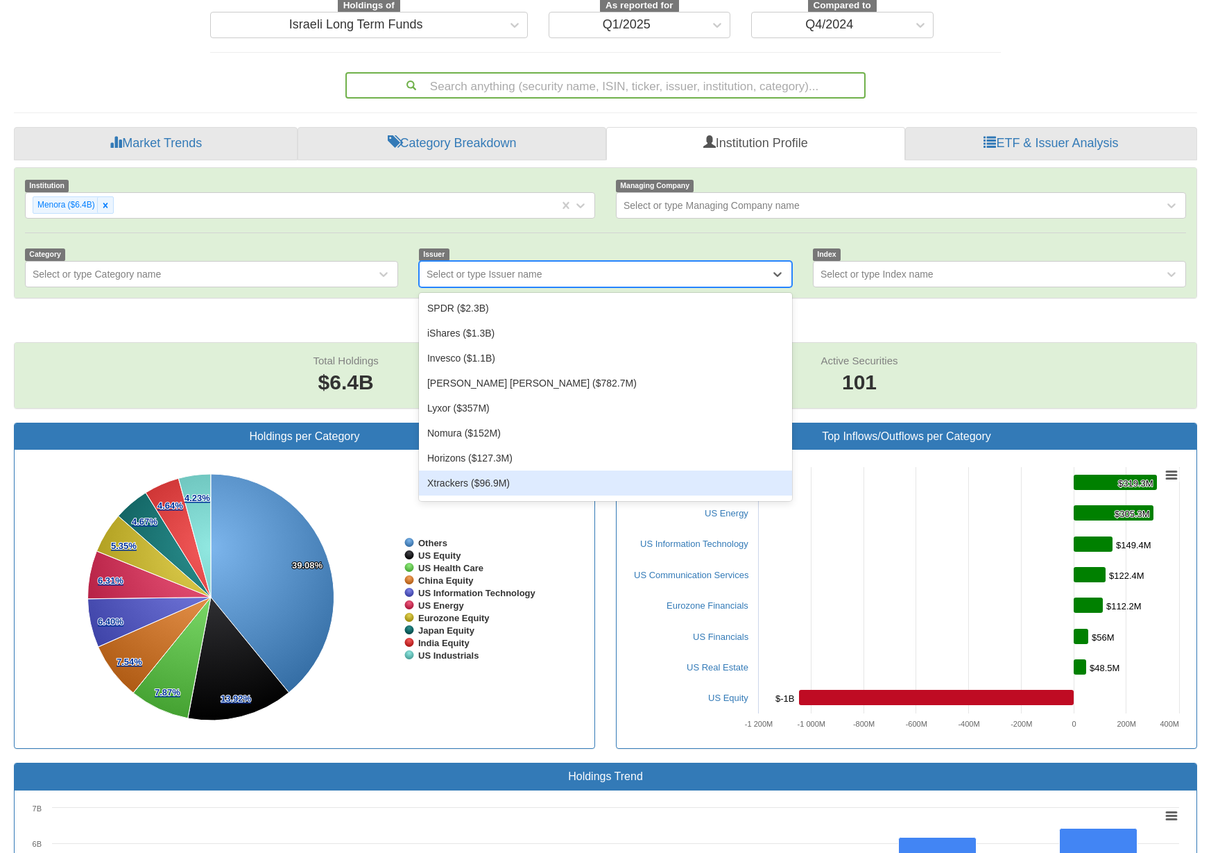
click at [477, 470] on div "Xtrackers ($96.9M)" at bounding box center [605, 482] width 373 height 25
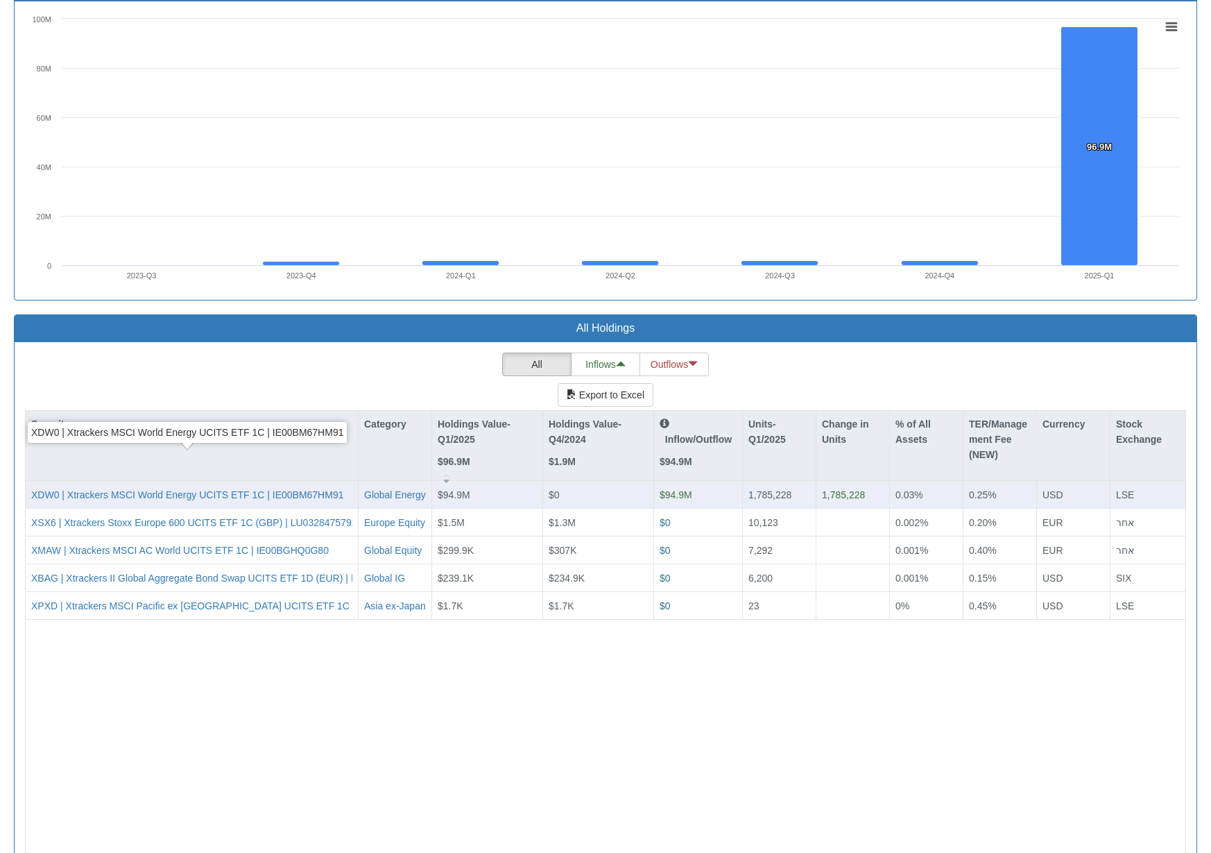
scroll to position [985, 0]
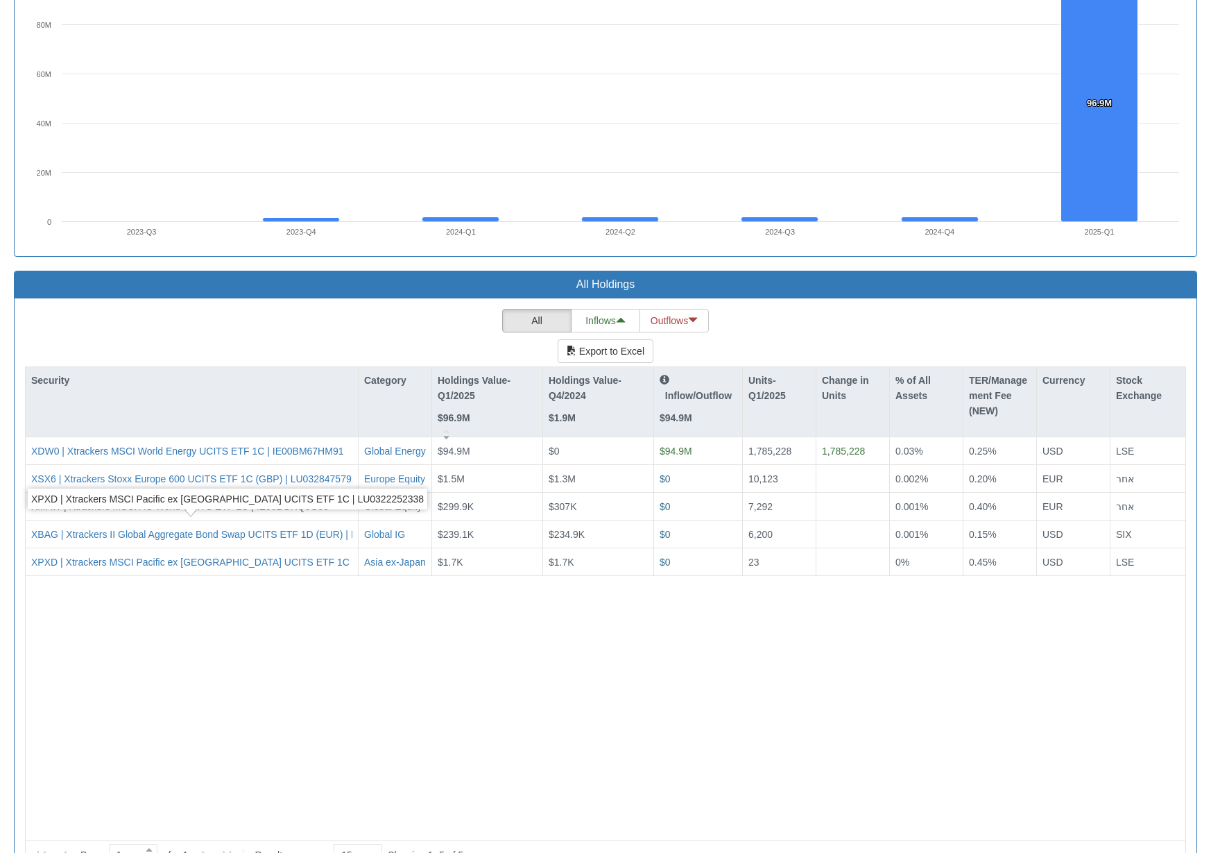
click at [357, 602] on div "XDW0 | Xtrackers MSCI World Energy UCITS ETF 1C | IE00BM67HM91 Global Energy $9…" at bounding box center [606, 633] width 1160 height 393
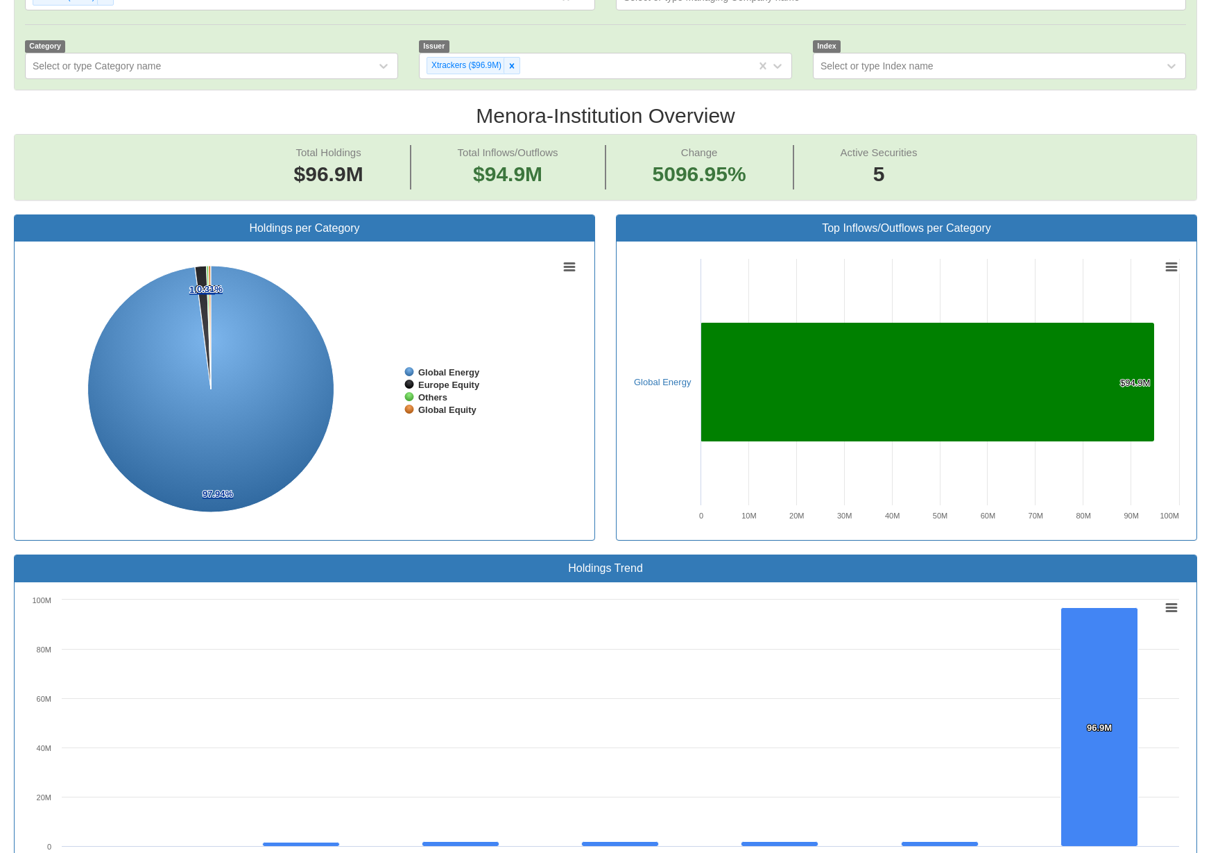
scroll to position [0, 0]
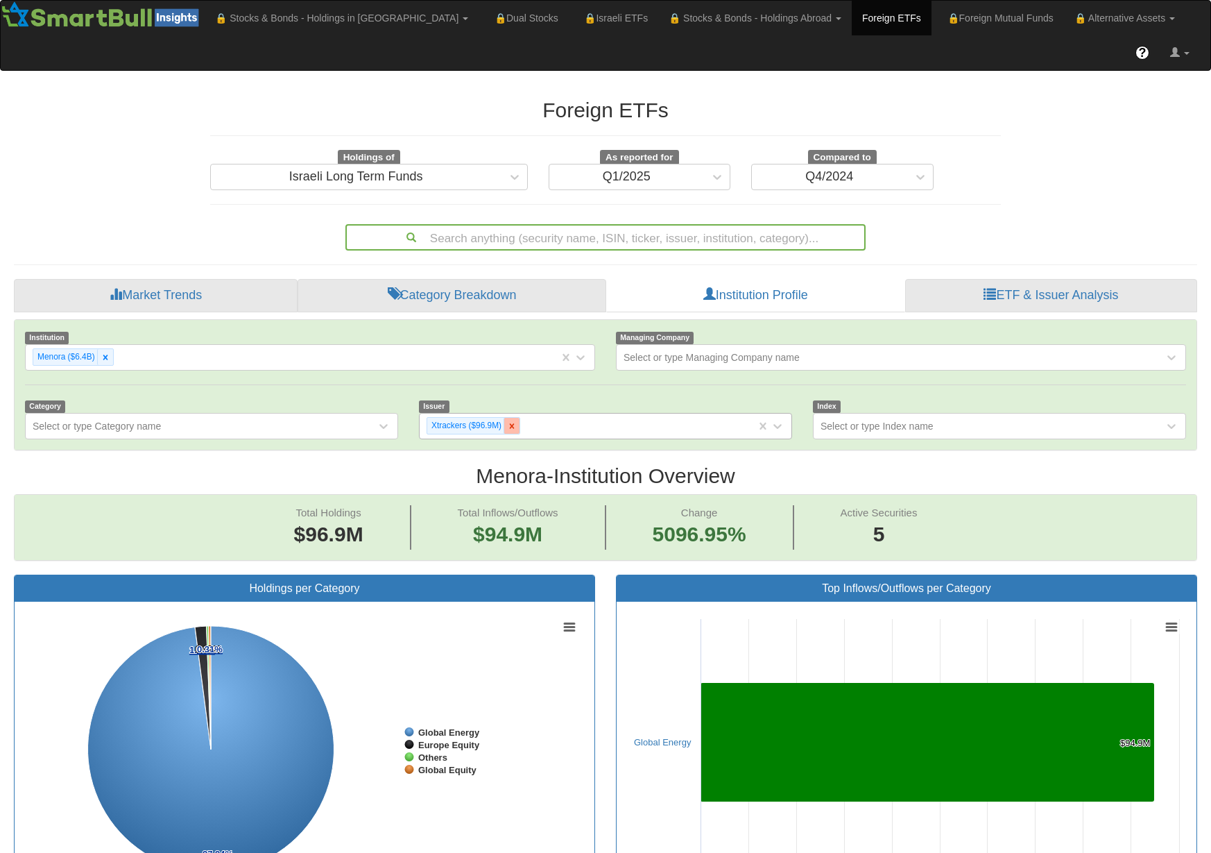
click at [513, 421] on icon at bounding box center [512, 426] width 10 height 10
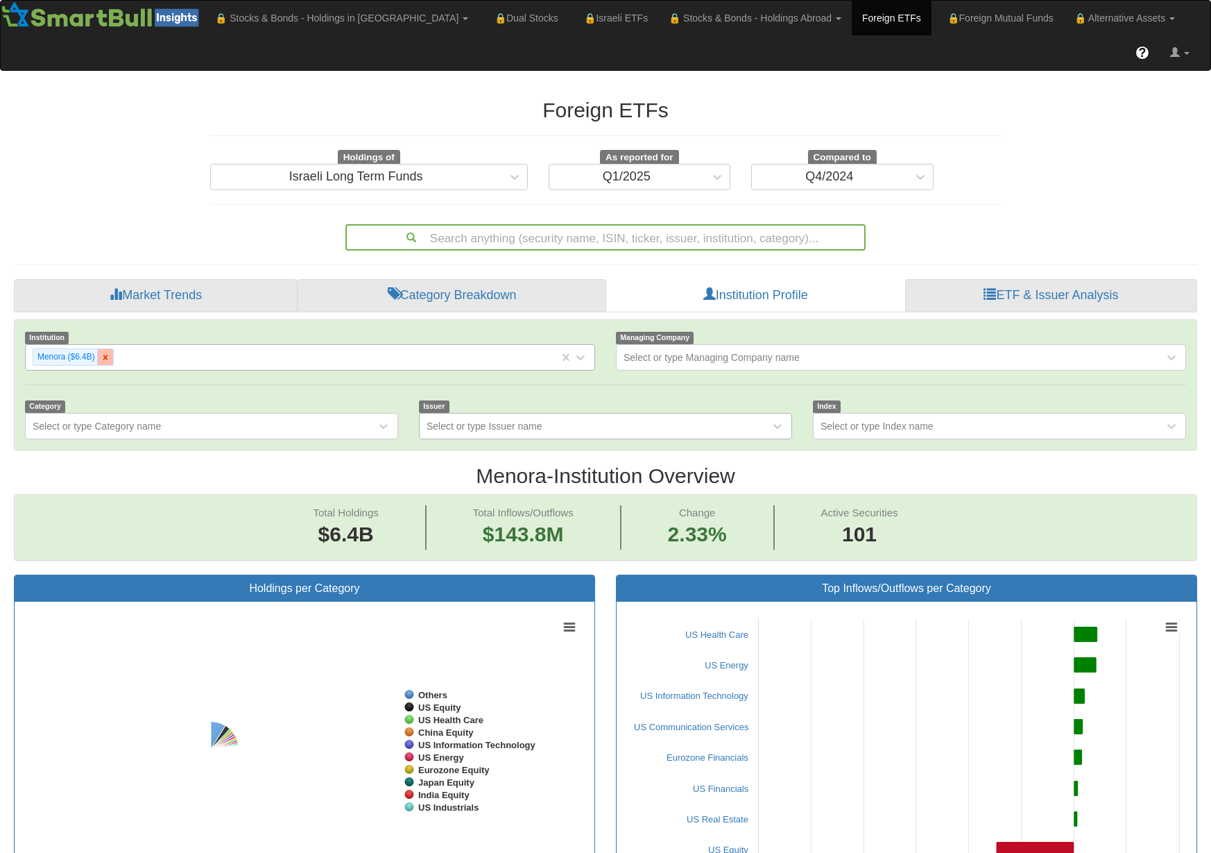
scroll to position [28, 1158]
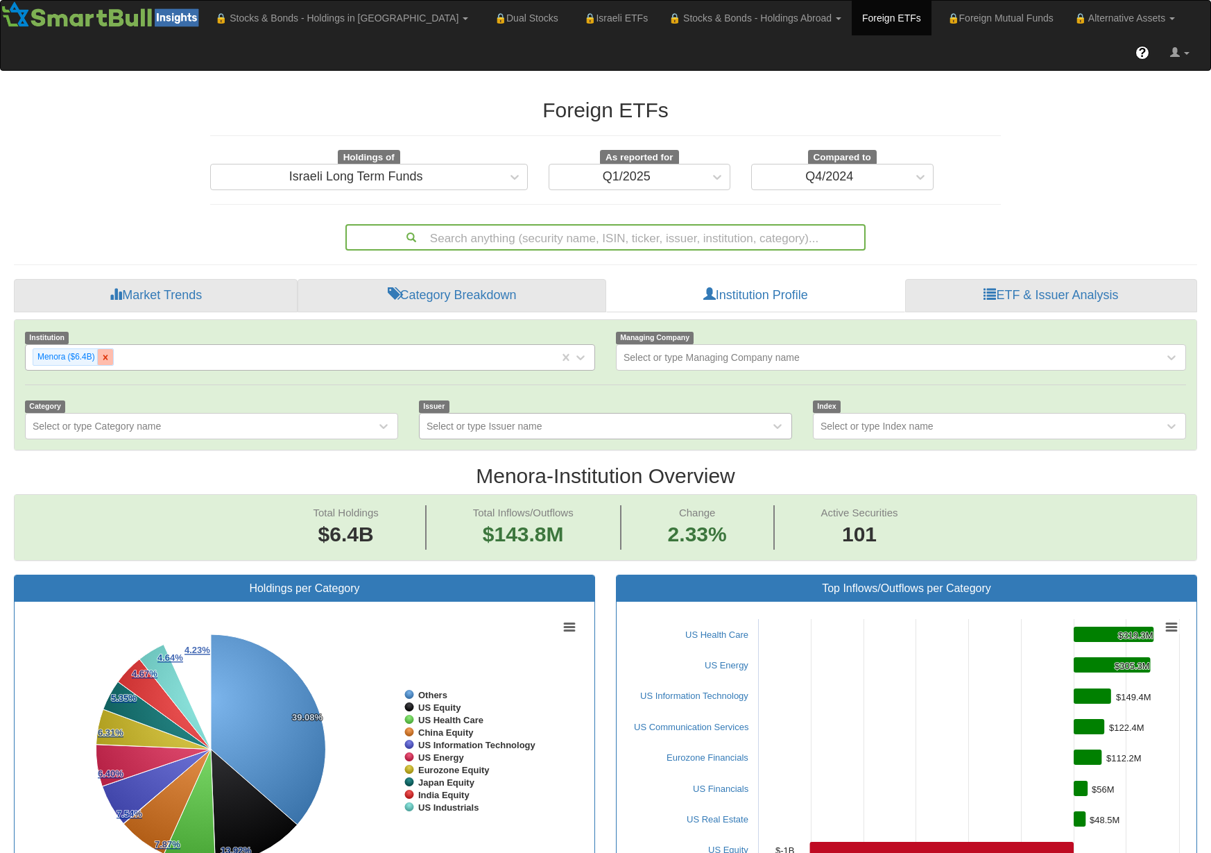
click at [105, 352] on icon at bounding box center [106, 357] width 10 height 10
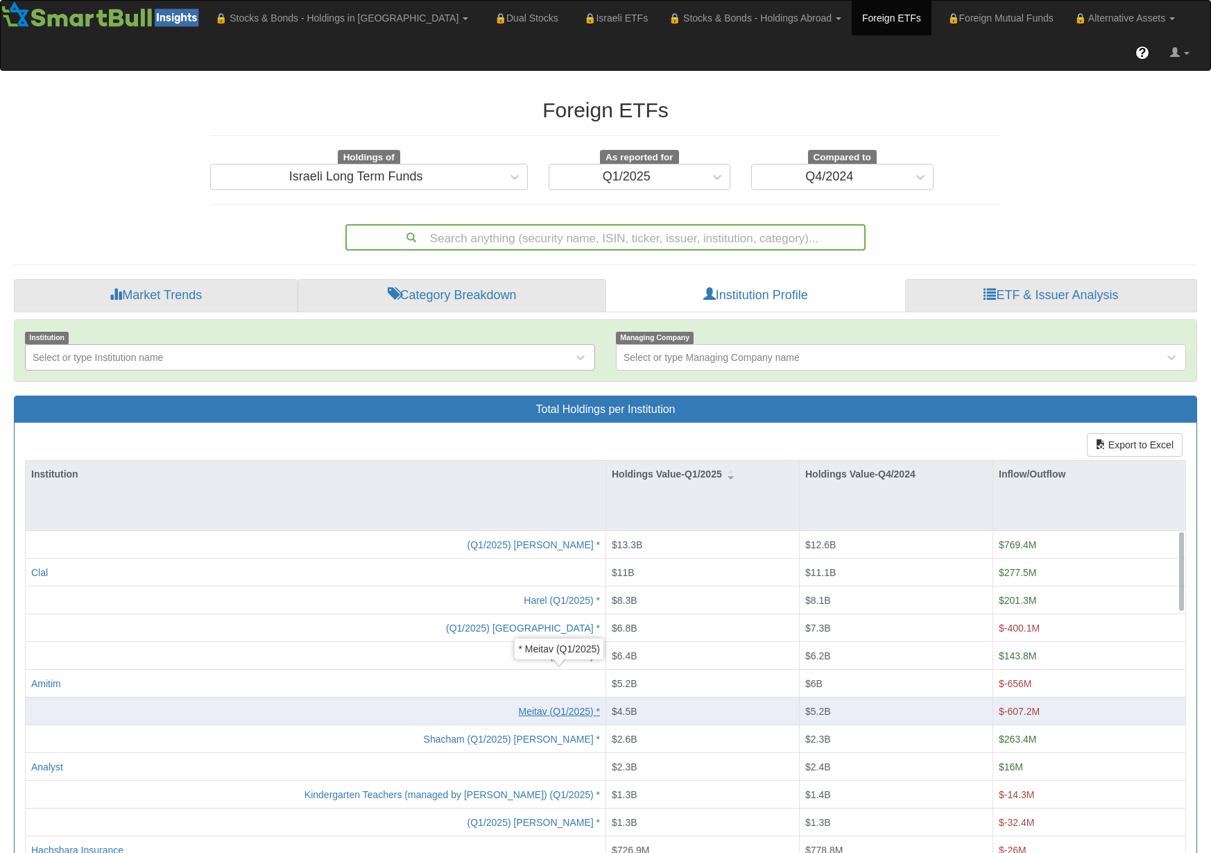
click at [540, 602] on div "* Meitav (Q1/2025)" at bounding box center [559, 711] width 82 height 14
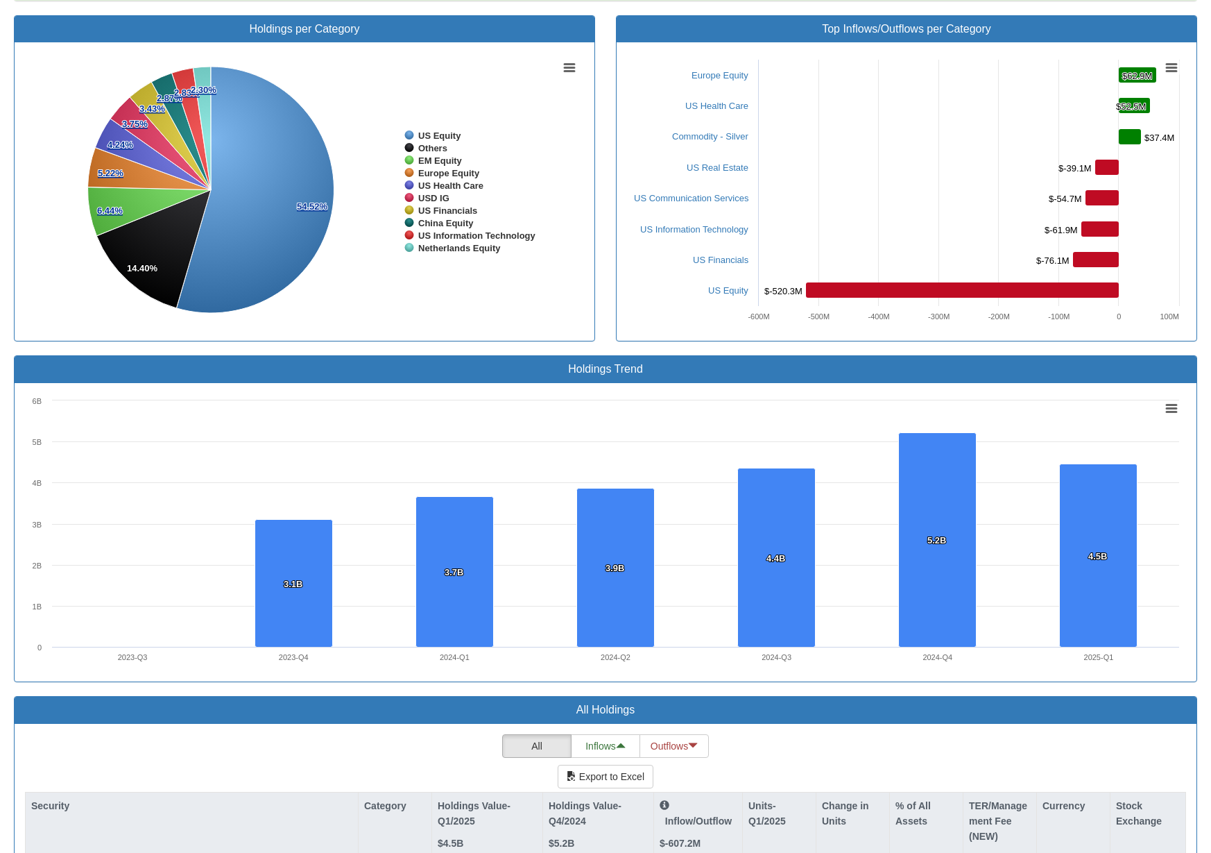
scroll to position [568, 0]
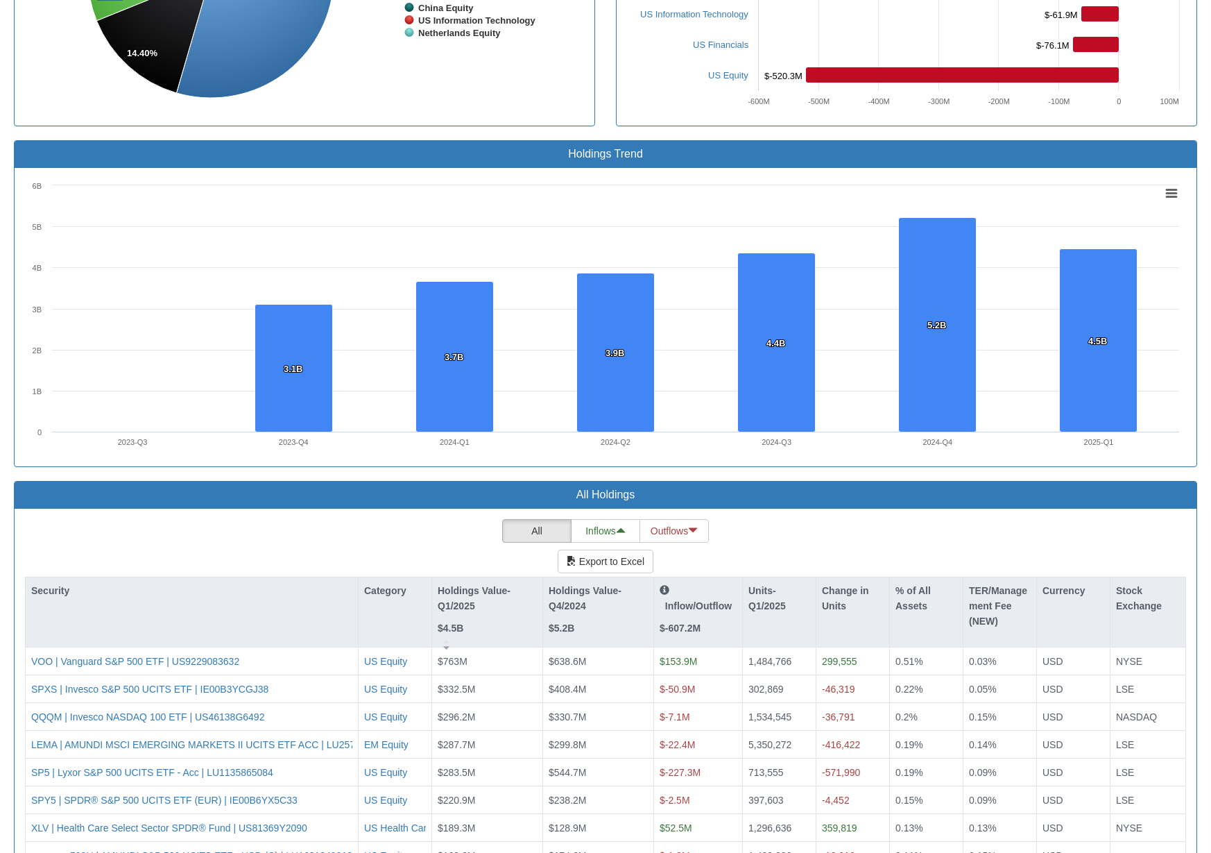
scroll to position [776, 0]
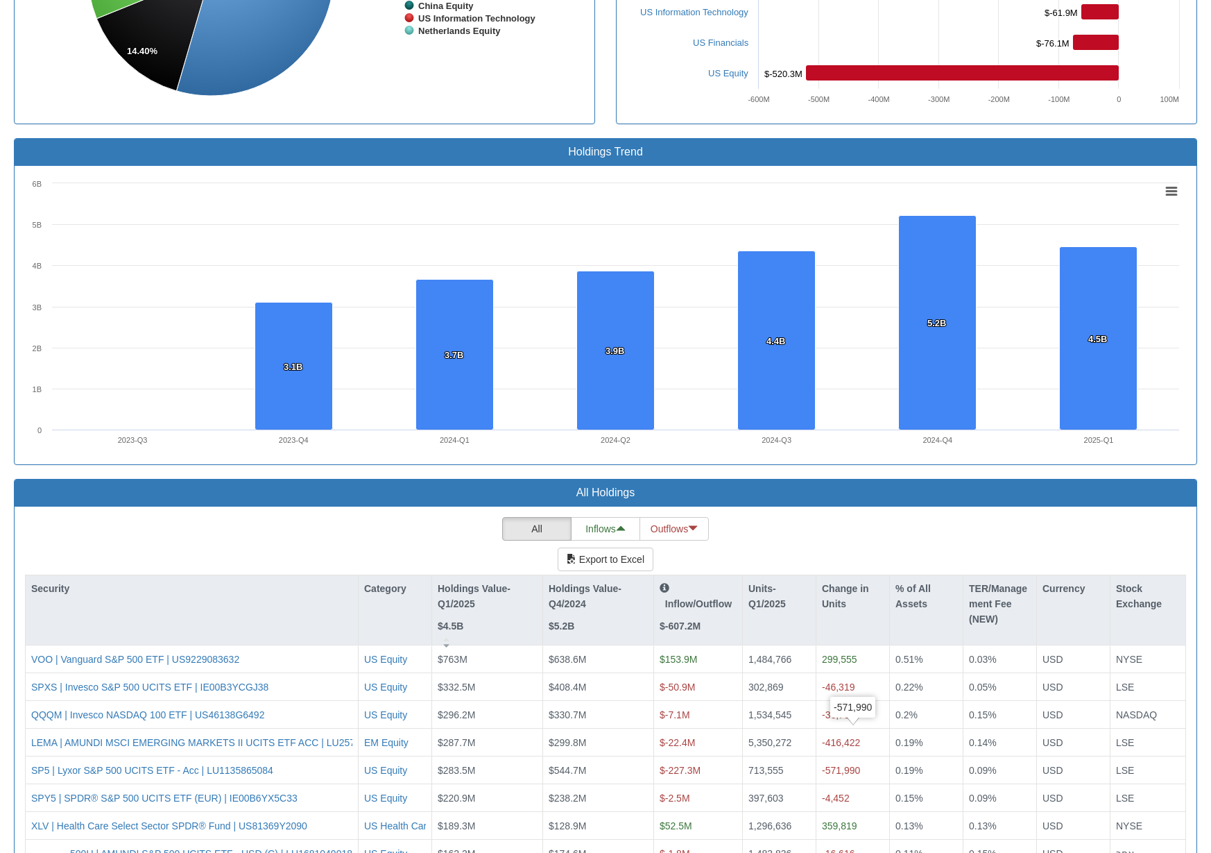
click at [142, 534] on div "All Inflows Outflows Export to Excel Security Category Holdings Value-Q1/2025 $…" at bounding box center [606, 792] width 1162 height 550
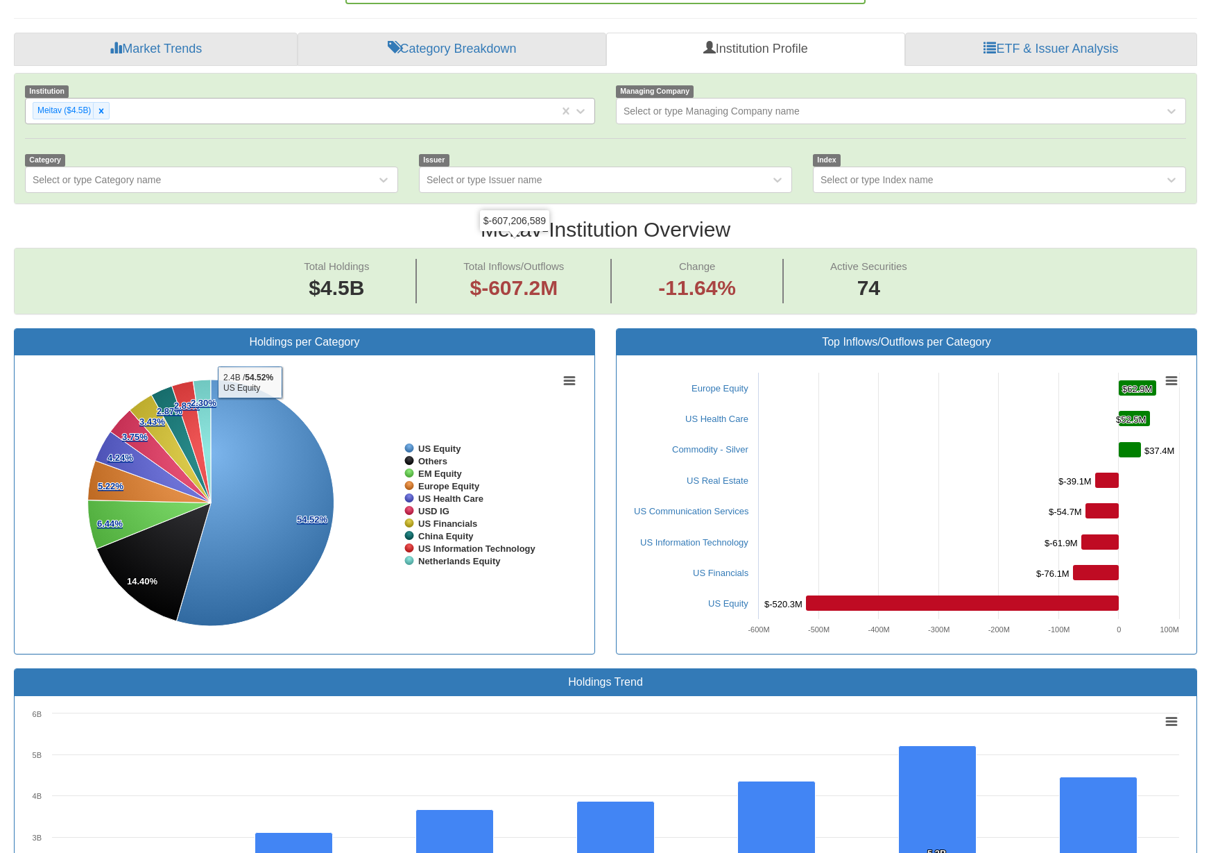
scroll to position [221, 0]
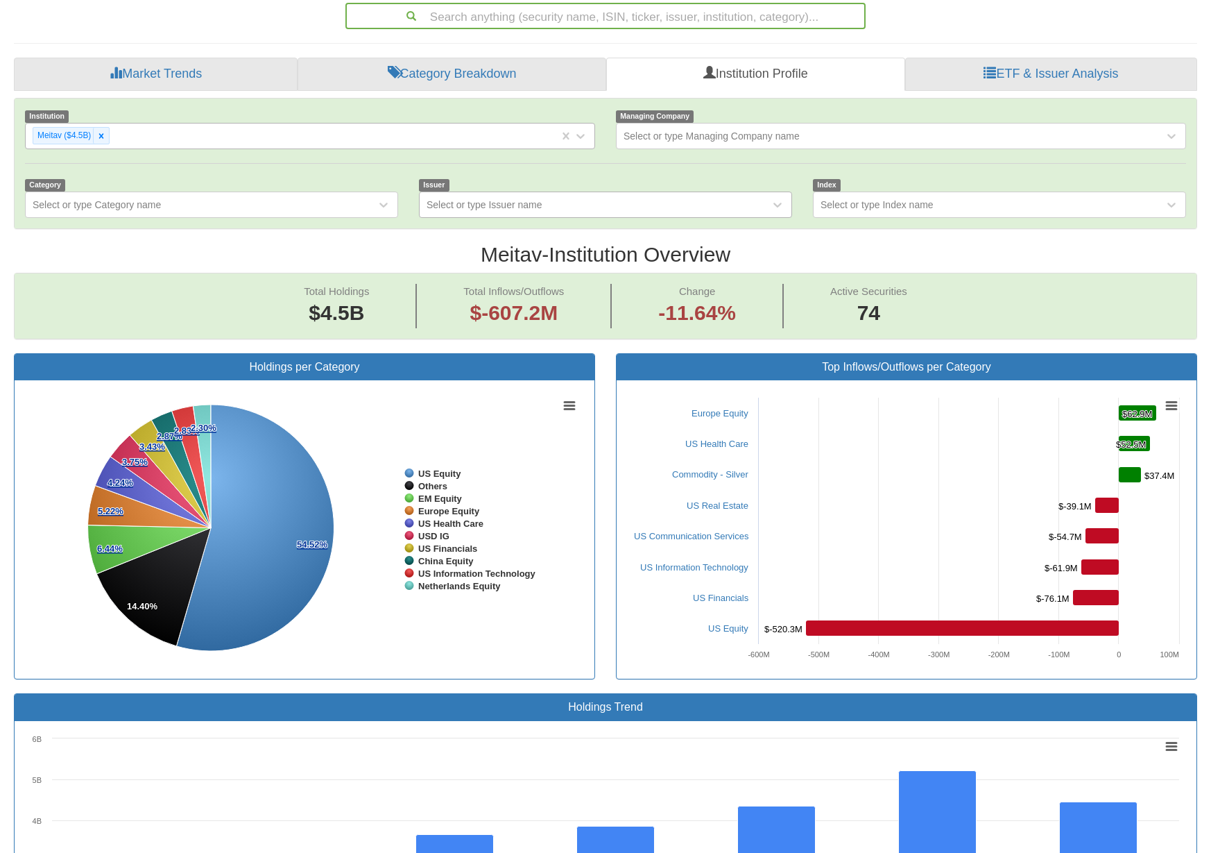
click at [505, 198] on div "Select or type Issuer name" at bounding box center [485, 205] width 116 height 14
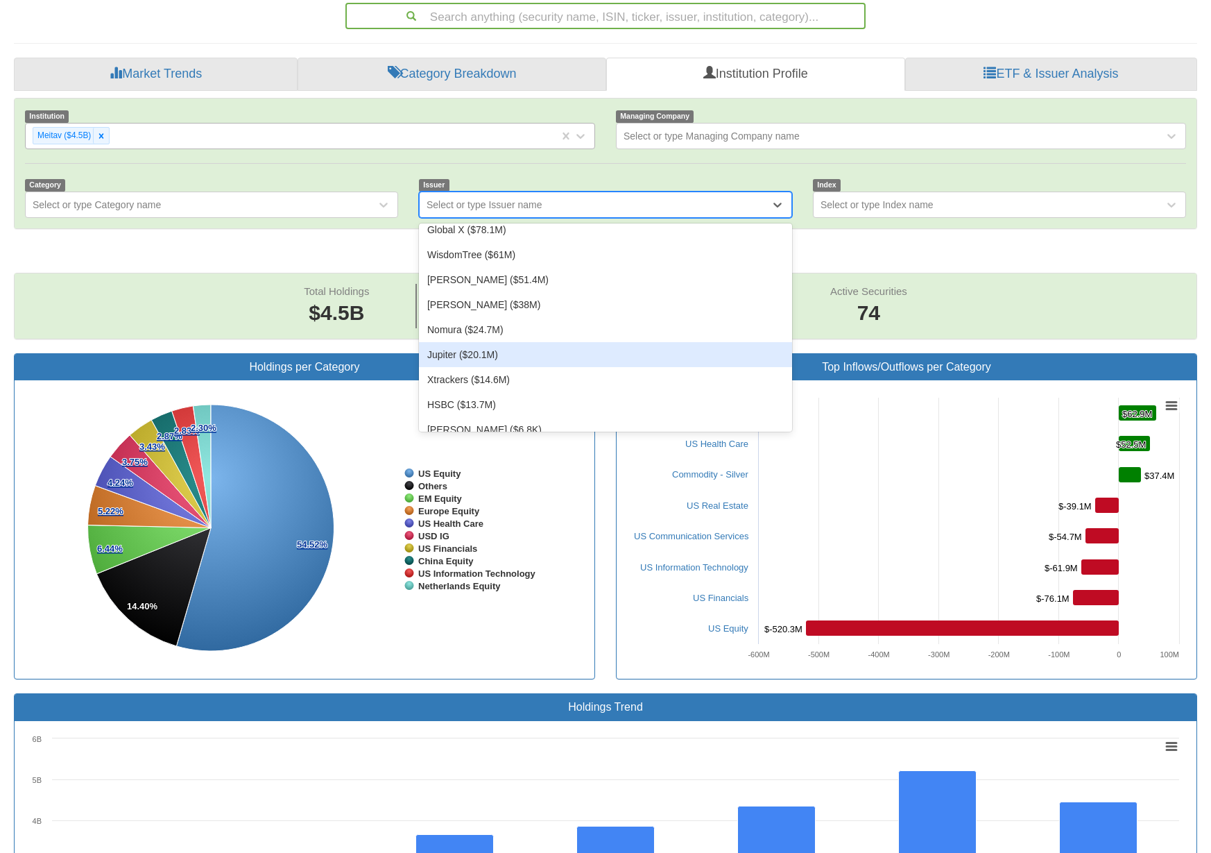
scroll to position [208, 0]
click at [466, 343] on div "Xtrackers ($14.6M)" at bounding box center [605, 355] width 373 height 25
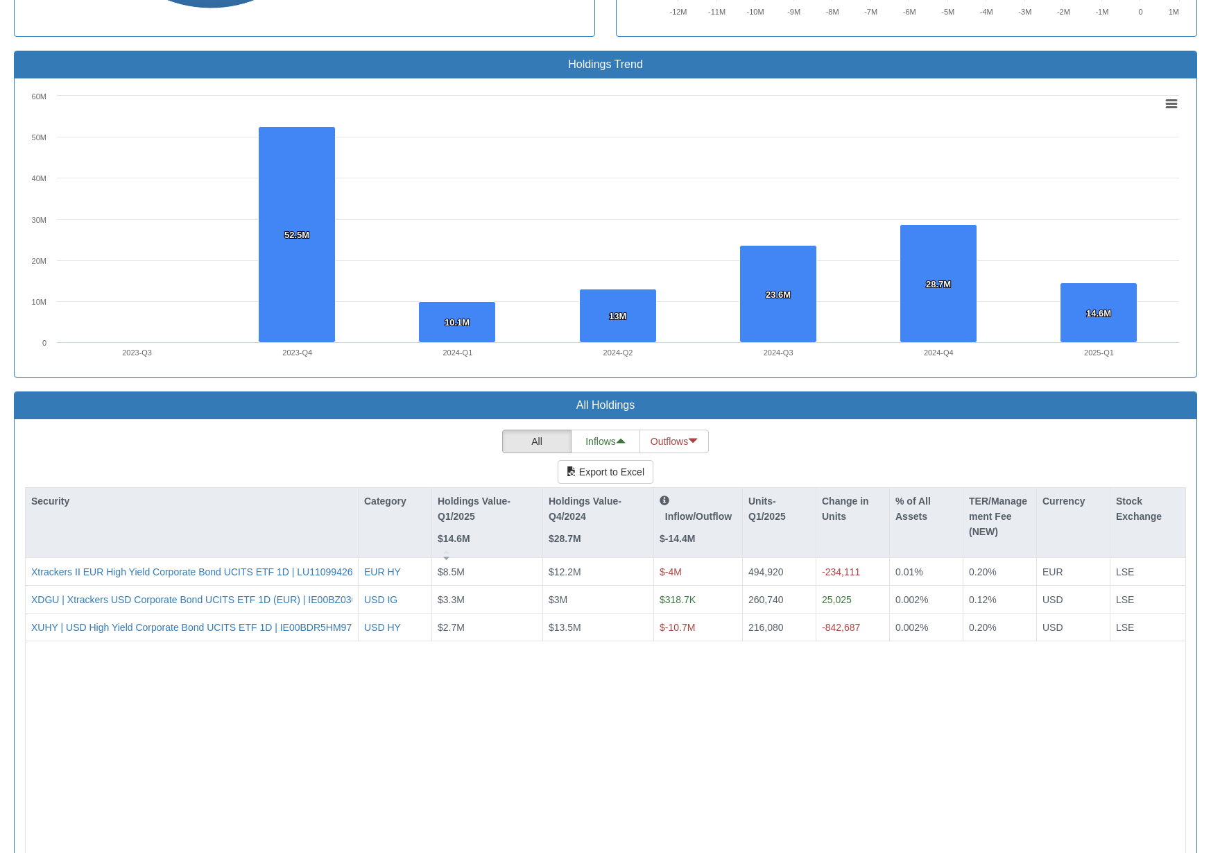
scroll to position [902, 0]
